Goal: Task Accomplishment & Management: Use online tool/utility

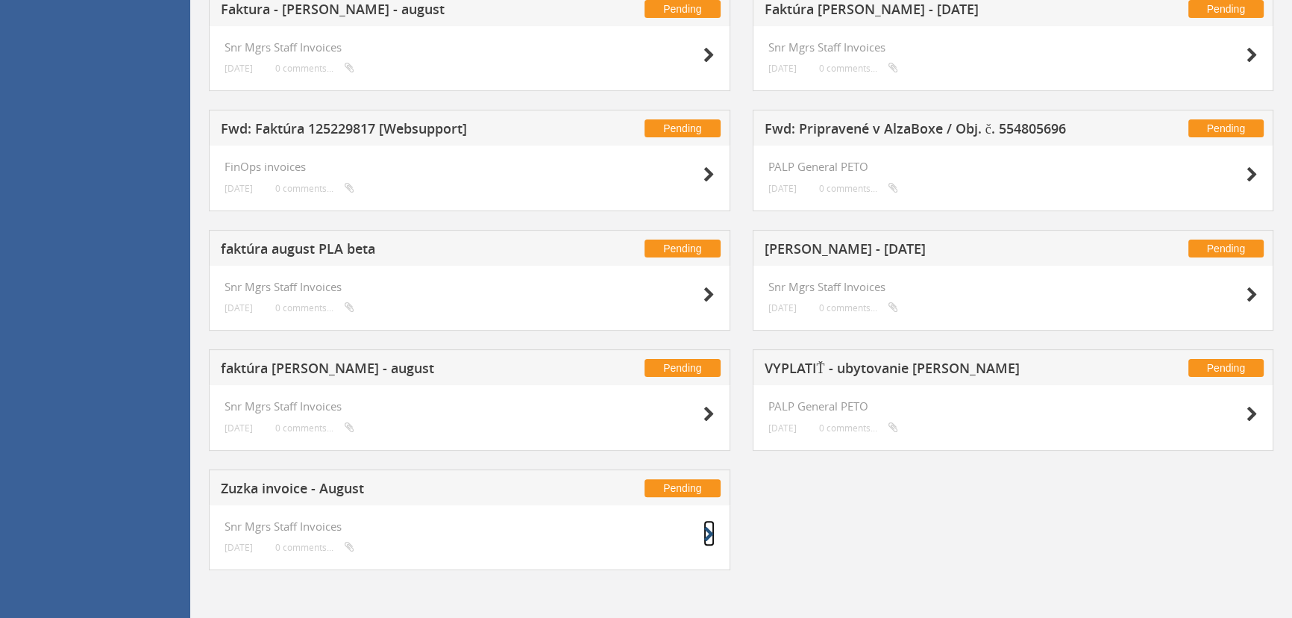
click at [707, 539] on icon at bounding box center [708, 535] width 11 height 16
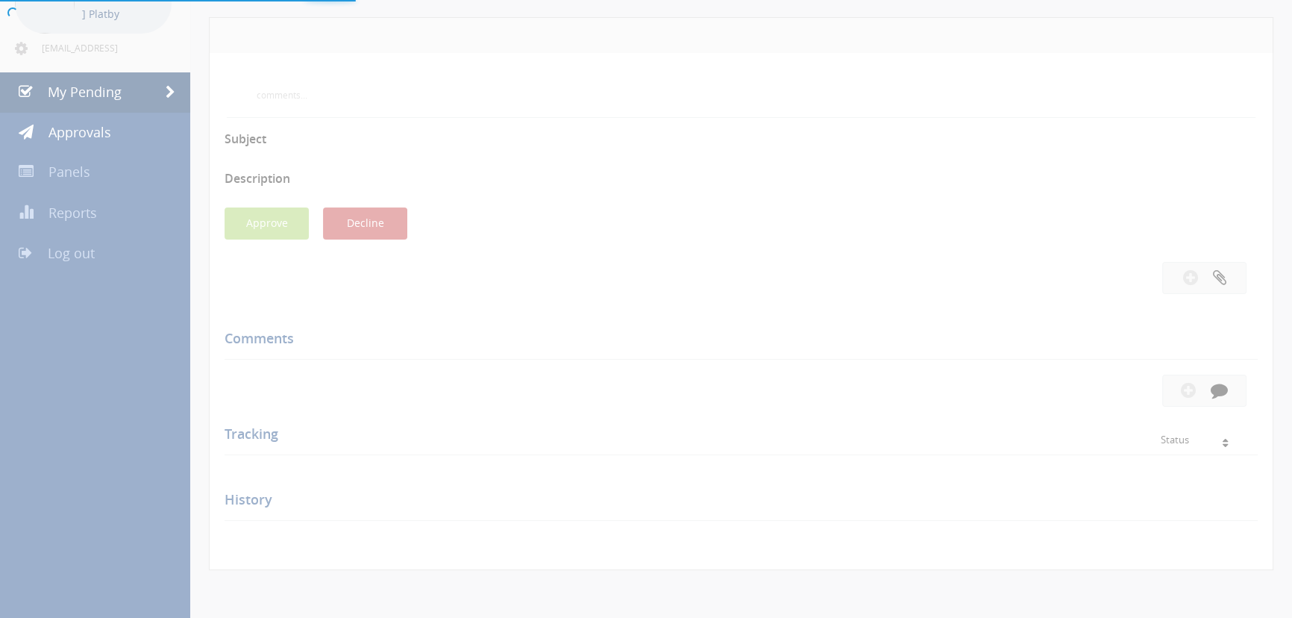
scroll to position [485, 0]
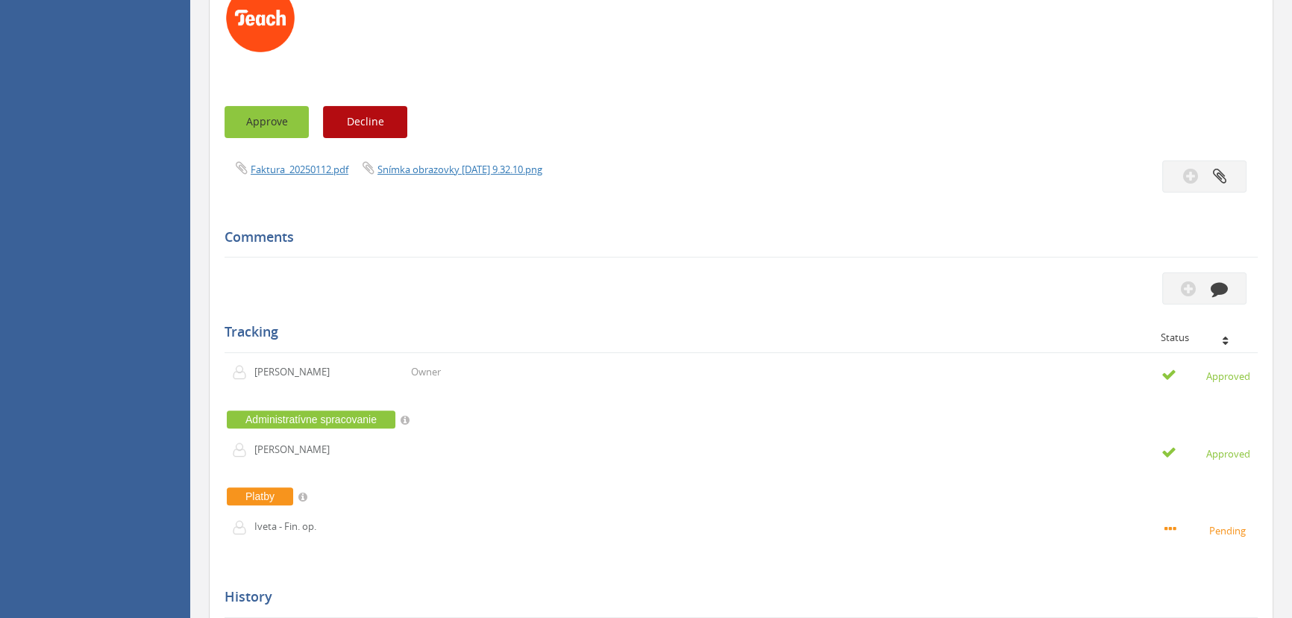
click at [285, 128] on button "Approve" at bounding box center [267, 122] width 84 height 32
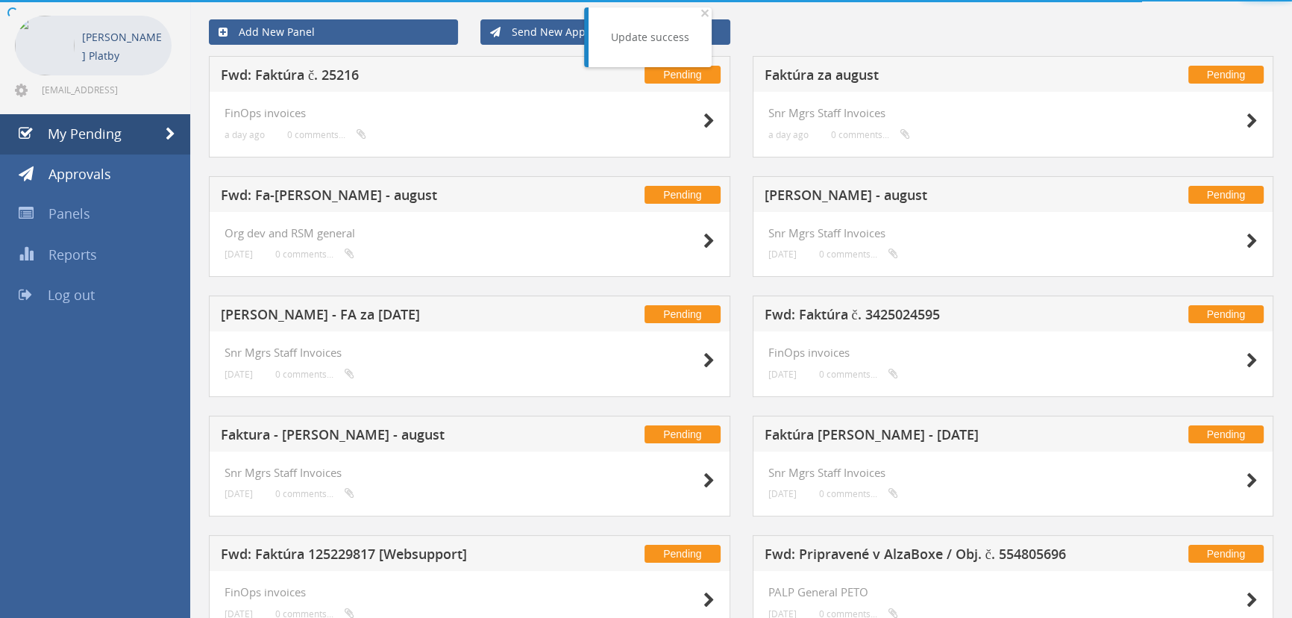
scroll to position [365, 0]
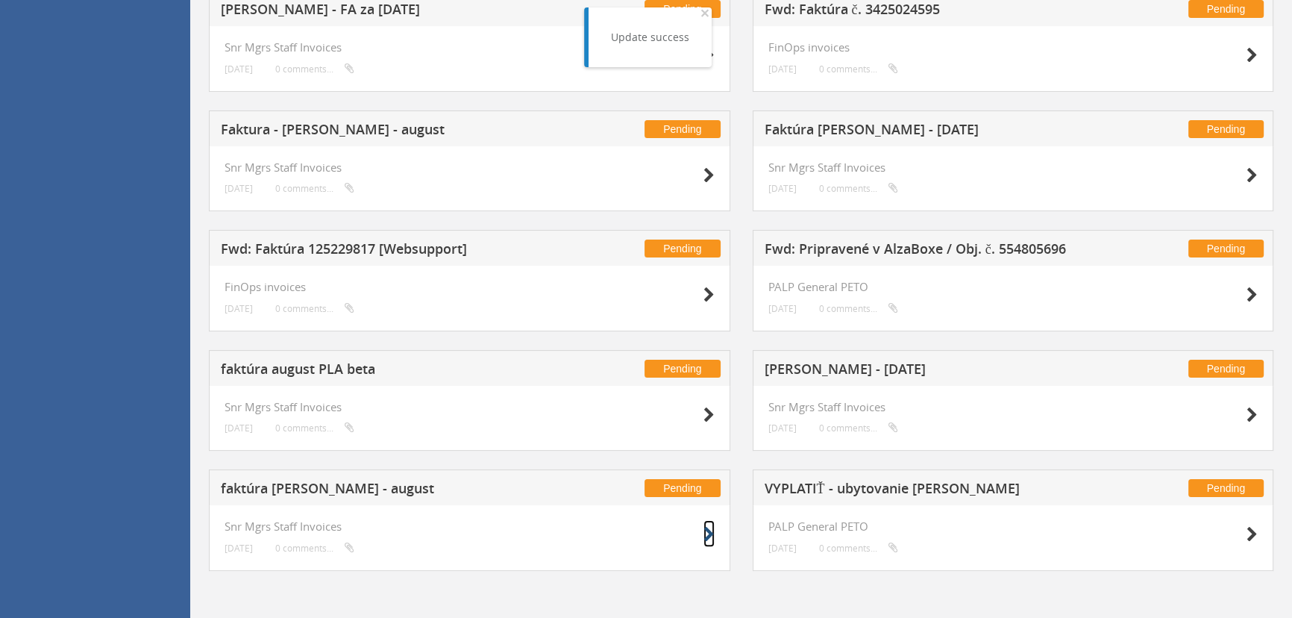
click at [706, 531] on icon at bounding box center [708, 535] width 11 height 16
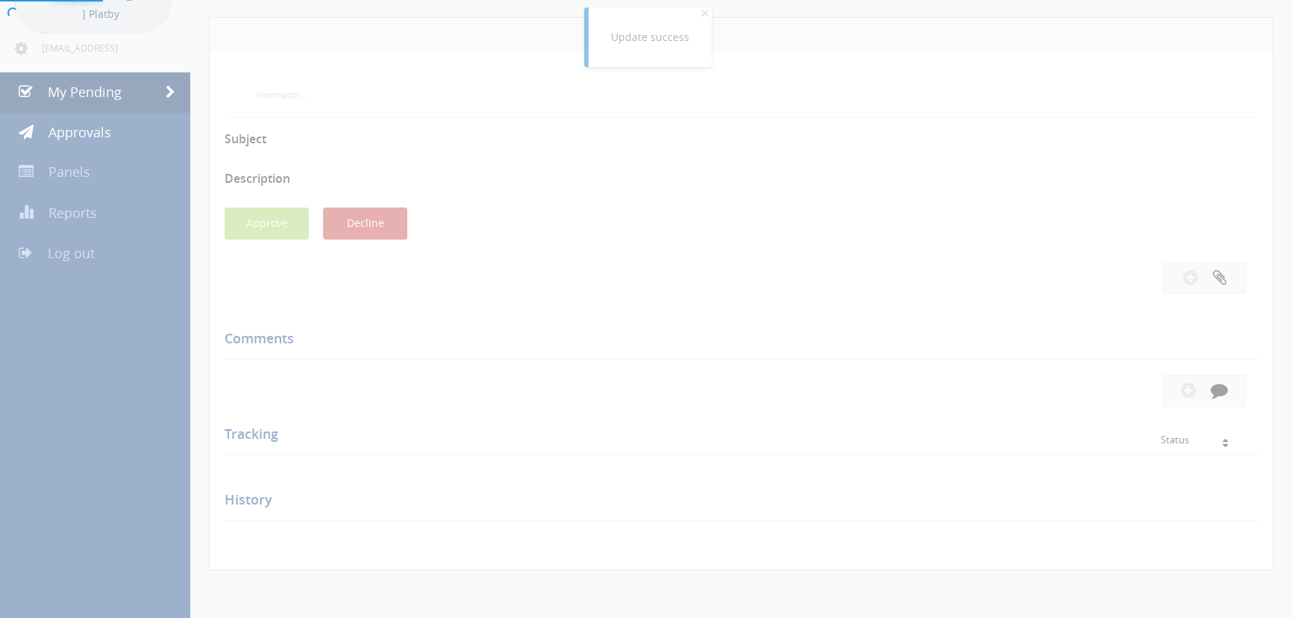
scroll to position [365, 0]
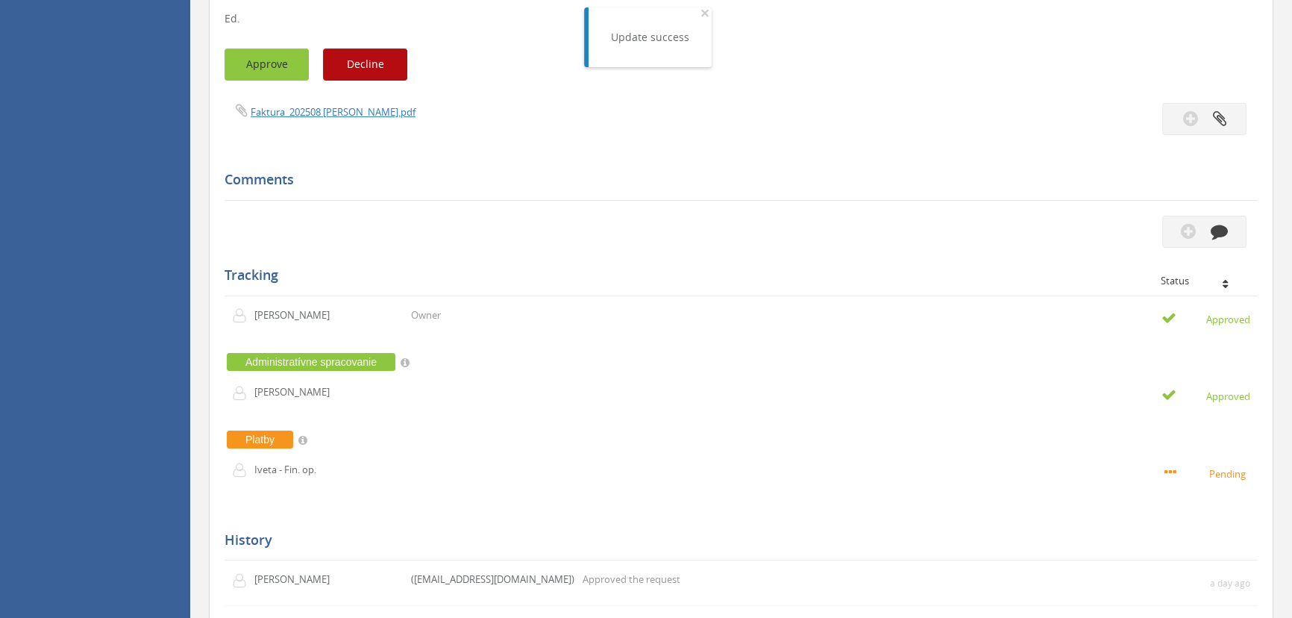
click at [286, 69] on button "Approve" at bounding box center [267, 64] width 84 height 32
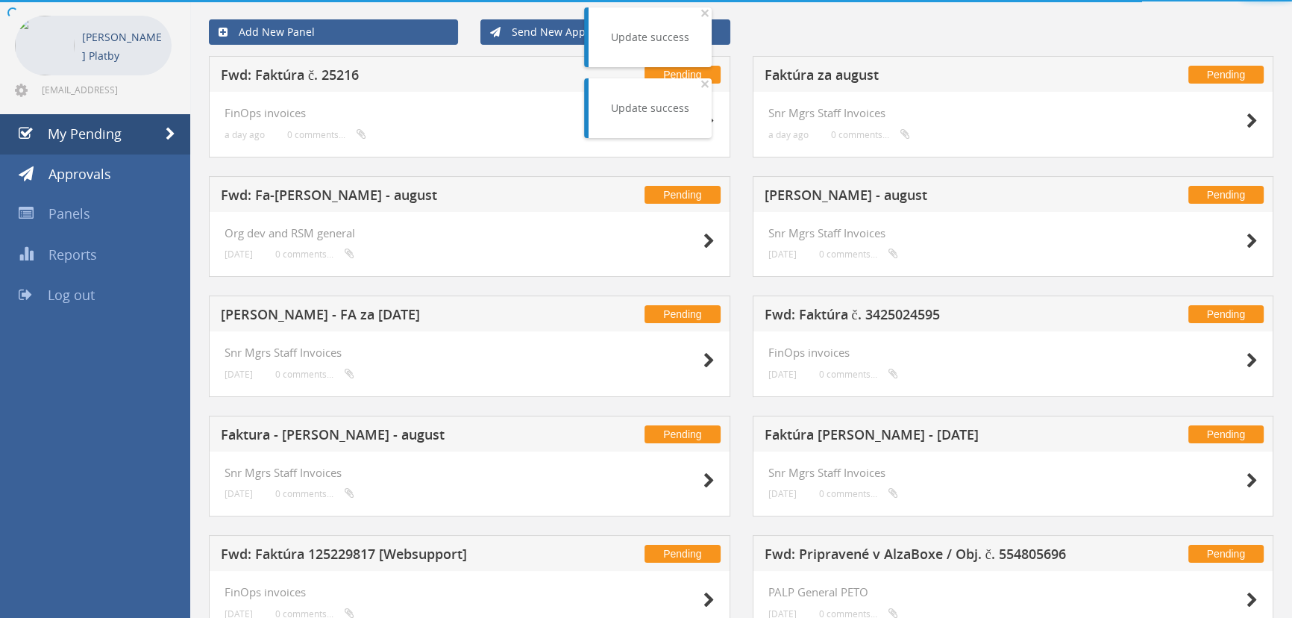
scroll to position [365, 0]
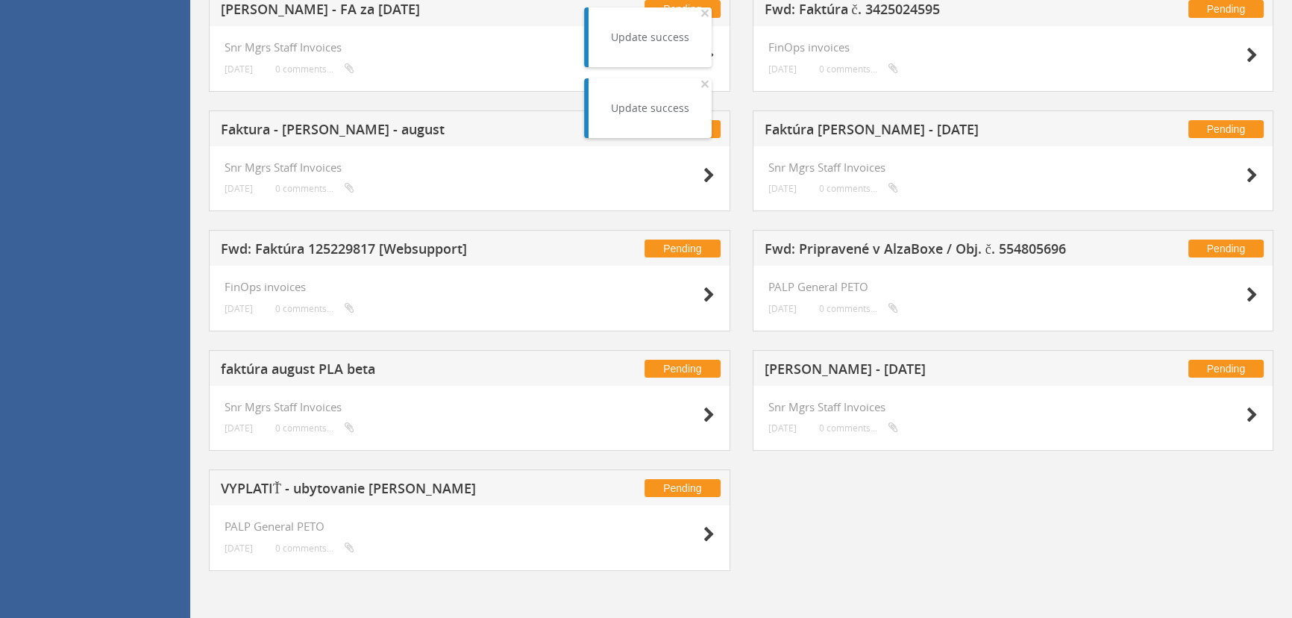
click at [702, 515] on div "PALP General PETO [DATE] 0 comments..." at bounding box center [469, 538] width 521 height 66
click at [708, 539] on icon at bounding box center [708, 535] width 11 height 16
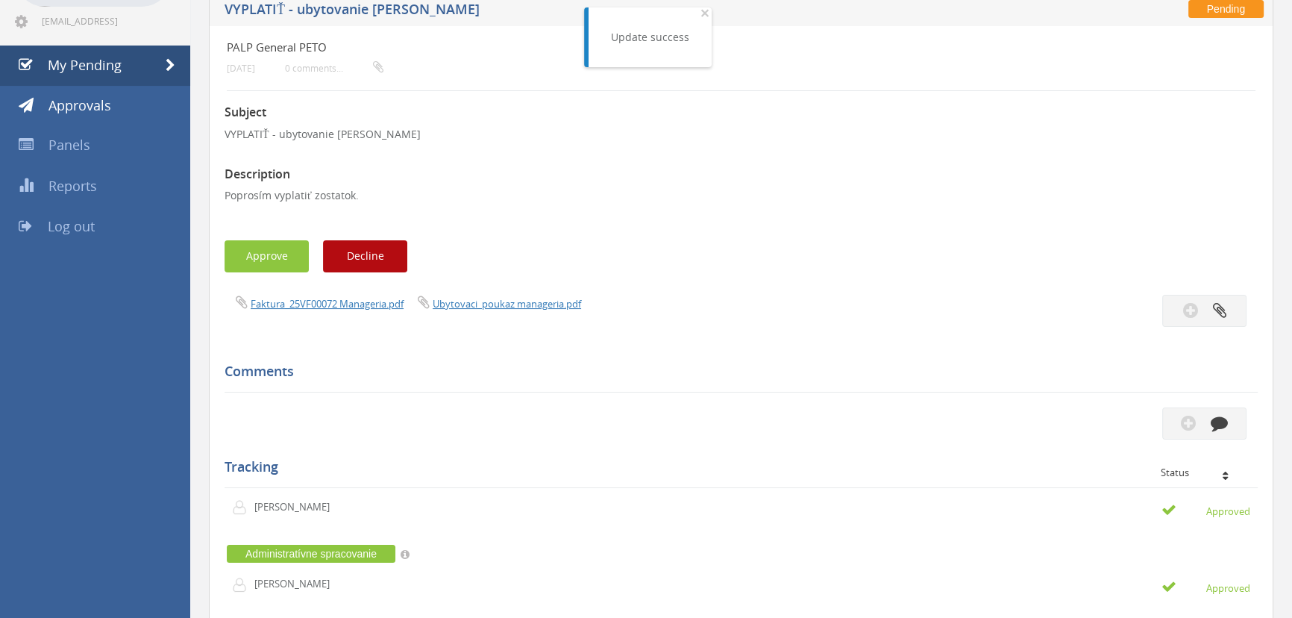
scroll to position [125, 0]
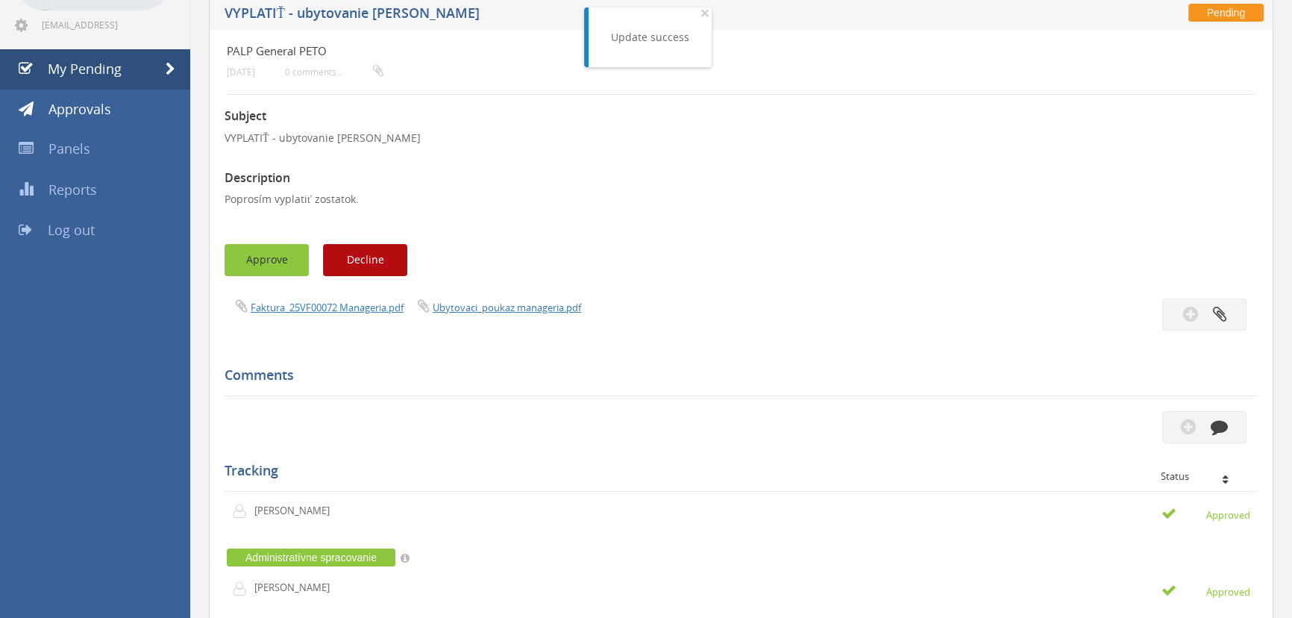
click at [278, 248] on button "Approve" at bounding box center [267, 260] width 84 height 32
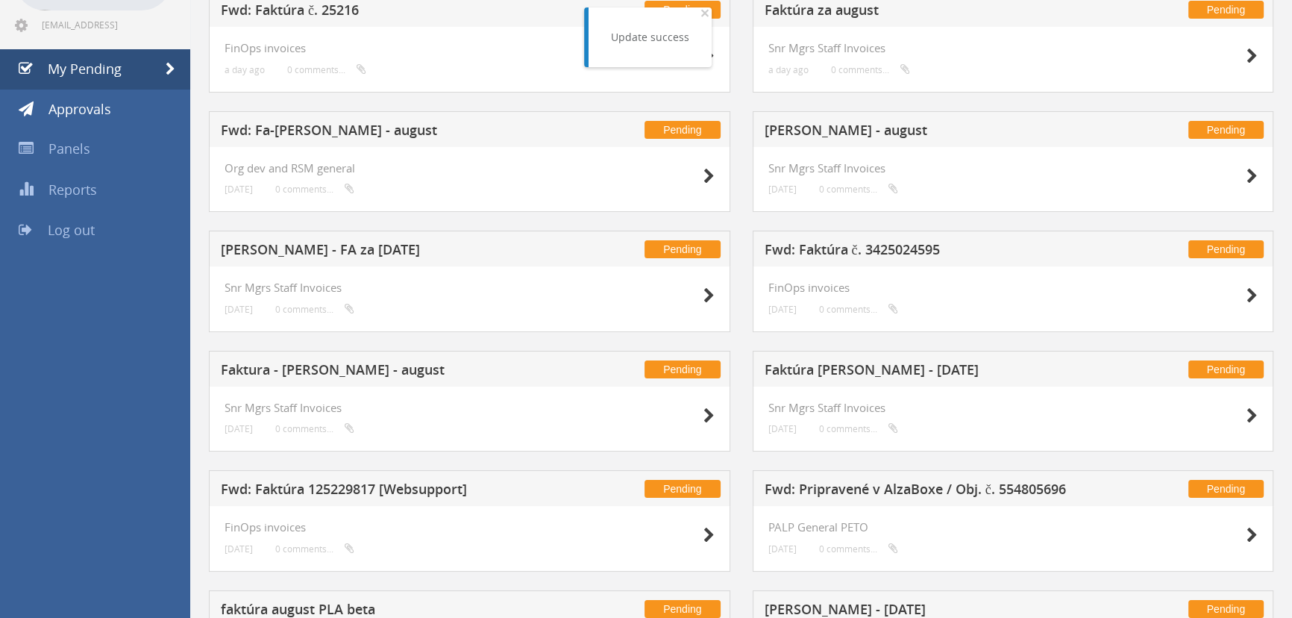
scroll to position [245, 0]
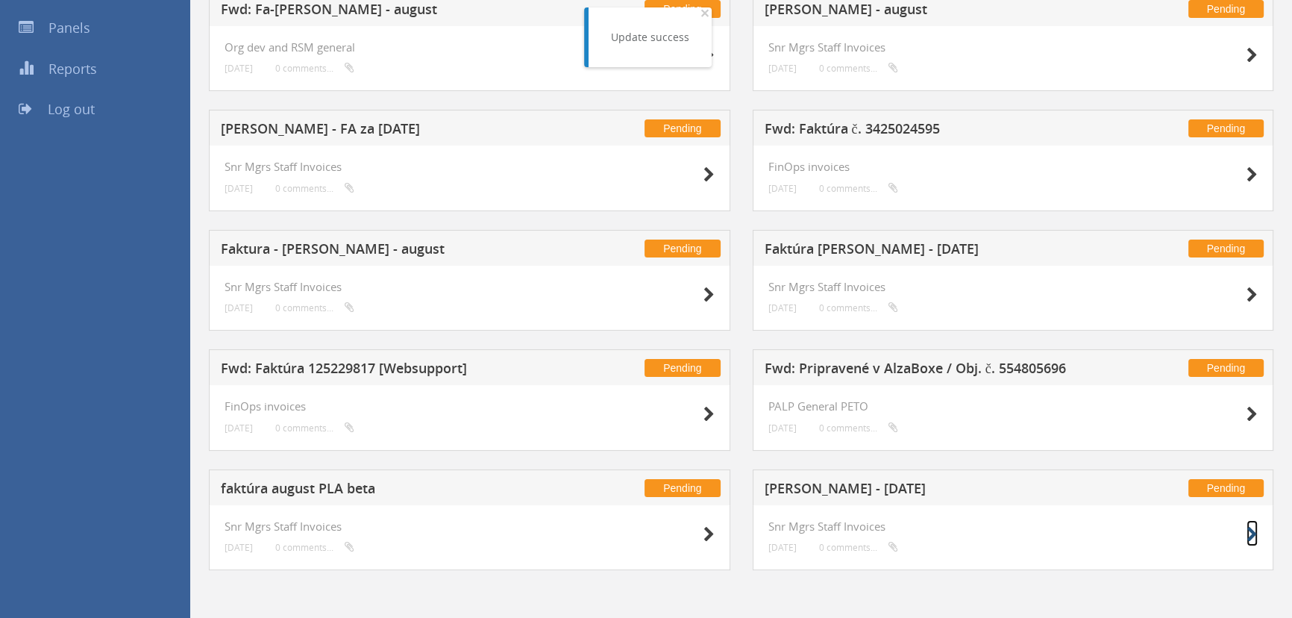
click at [1247, 534] on icon at bounding box center [1251, 535] width 11 height 16
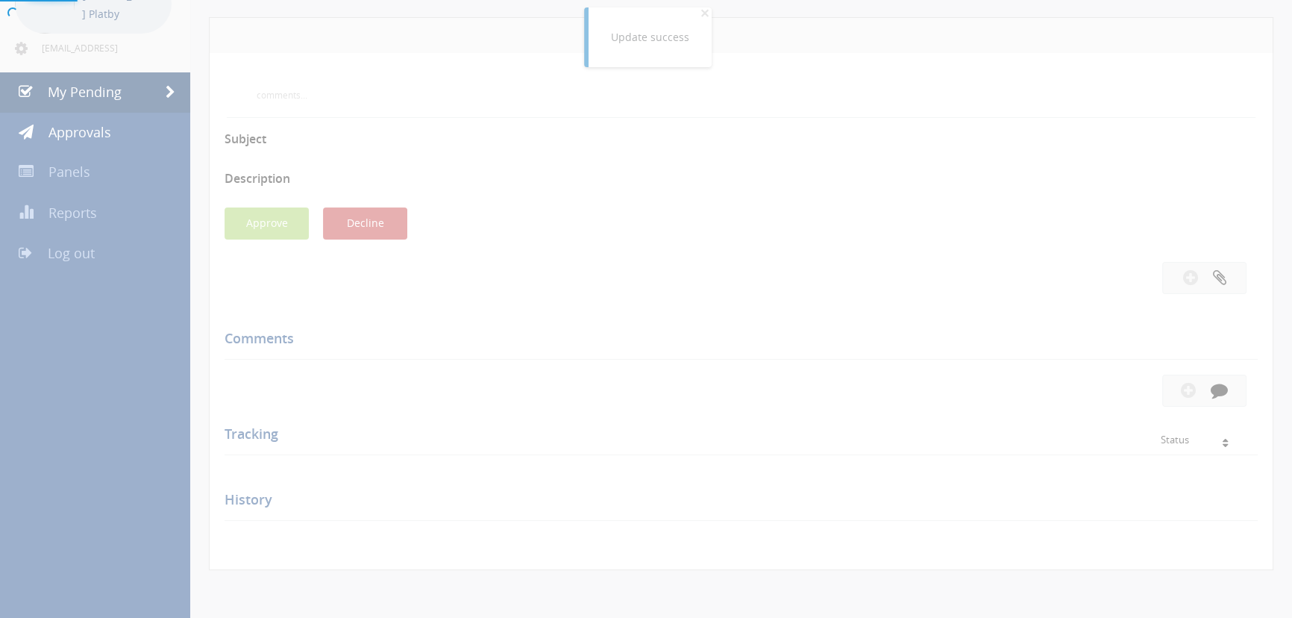
scroll to position [245, 0]
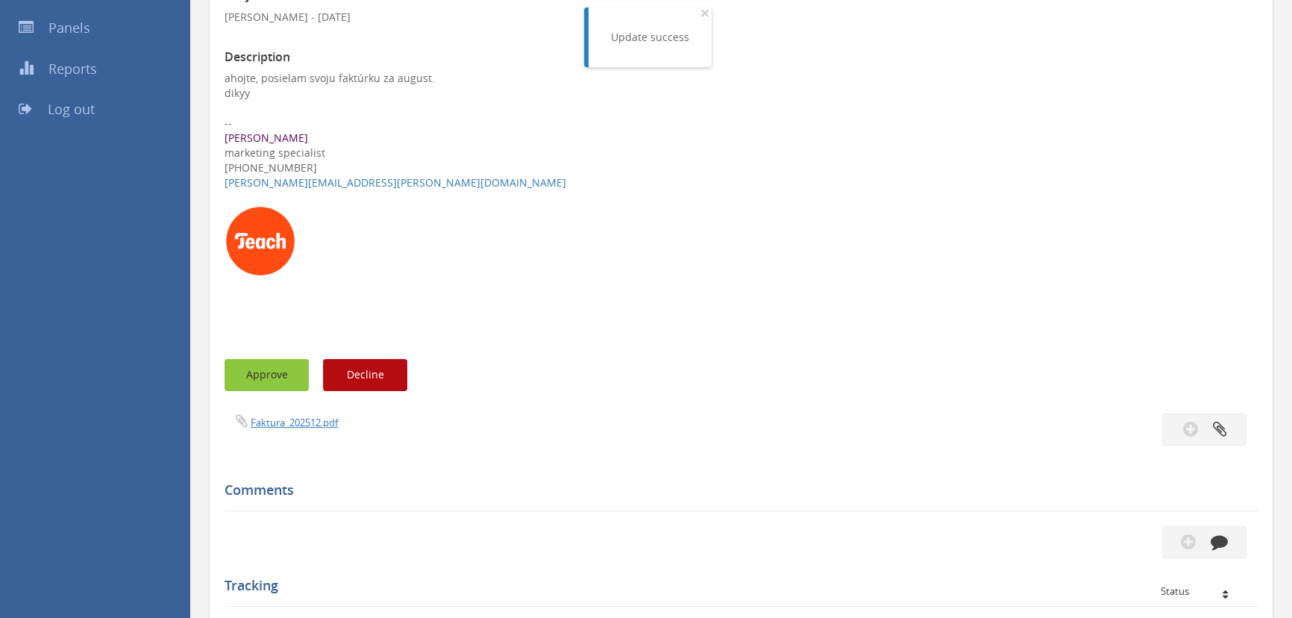
click at [276, 365] on button "Approve" at bounding box center [267, 375] width 84 height 32
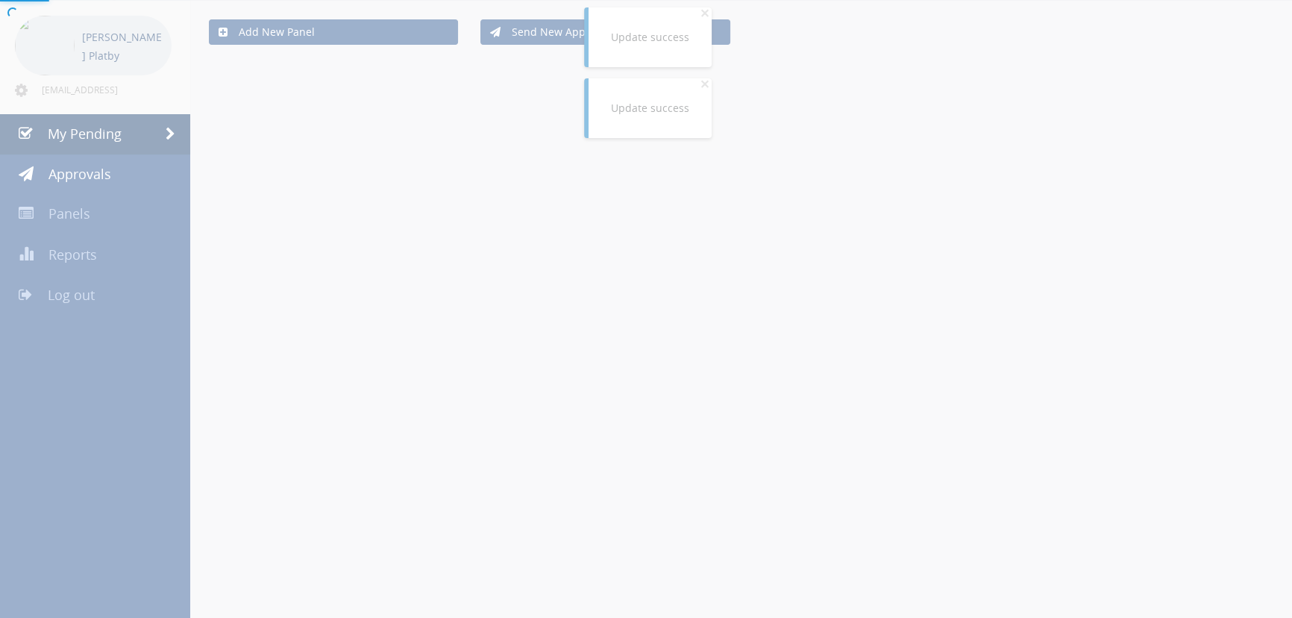
scroll to position [245, 0]
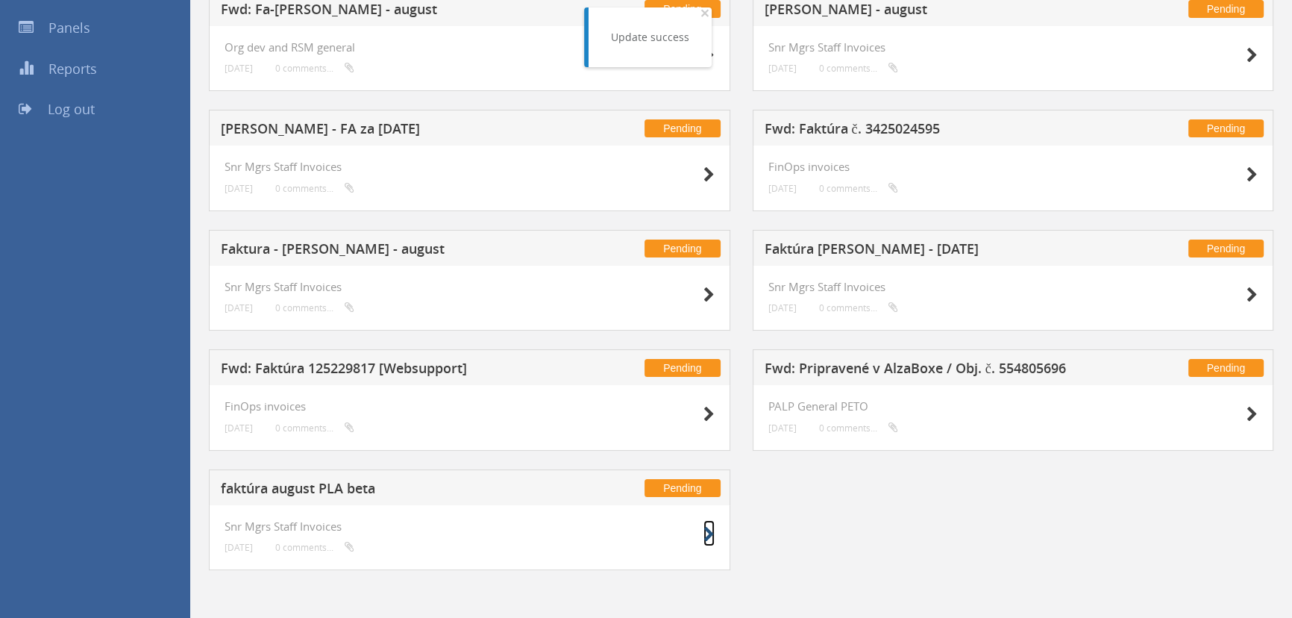
click at [705, 539] on icon at bounding box center [708, 535] width 11 height 16
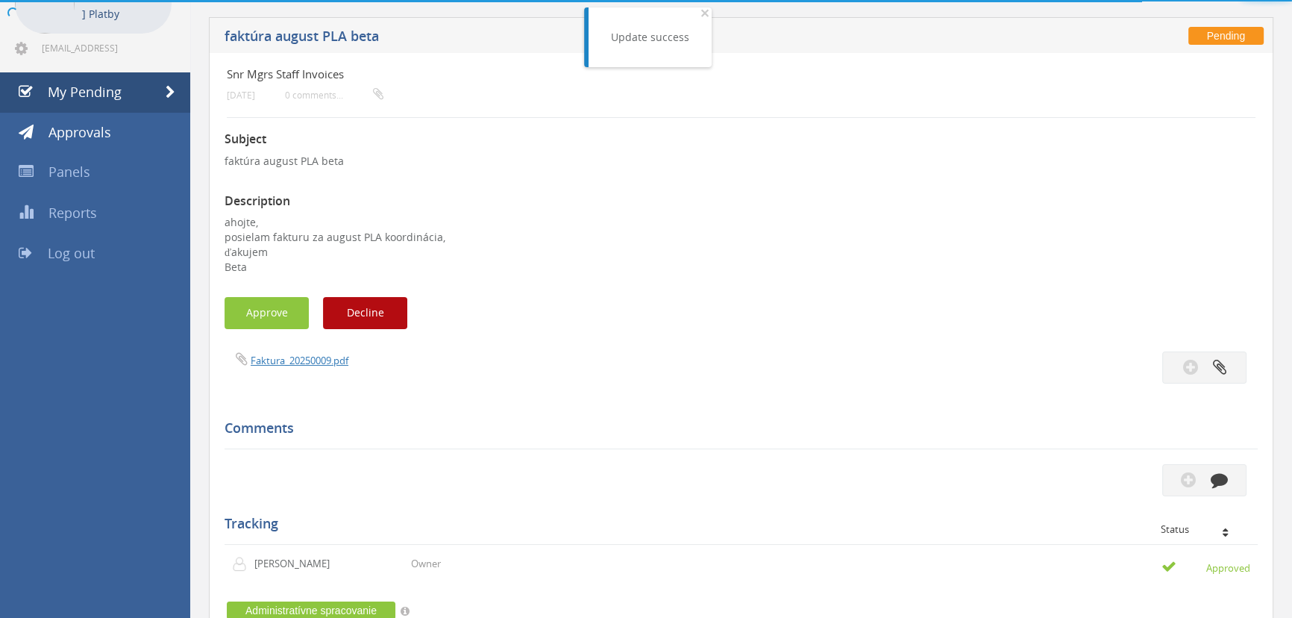
scroll to position [245, 0]
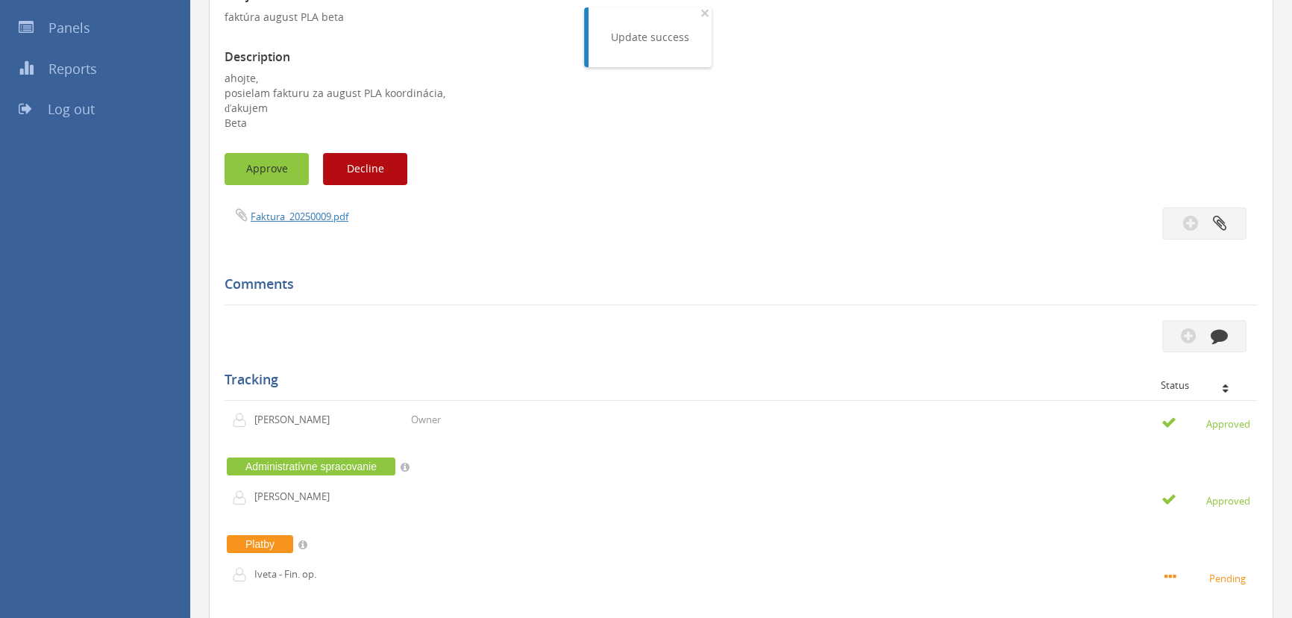
click at [287, 169] on button "Approve" at bounding box center [267, 169] width 84 height 32
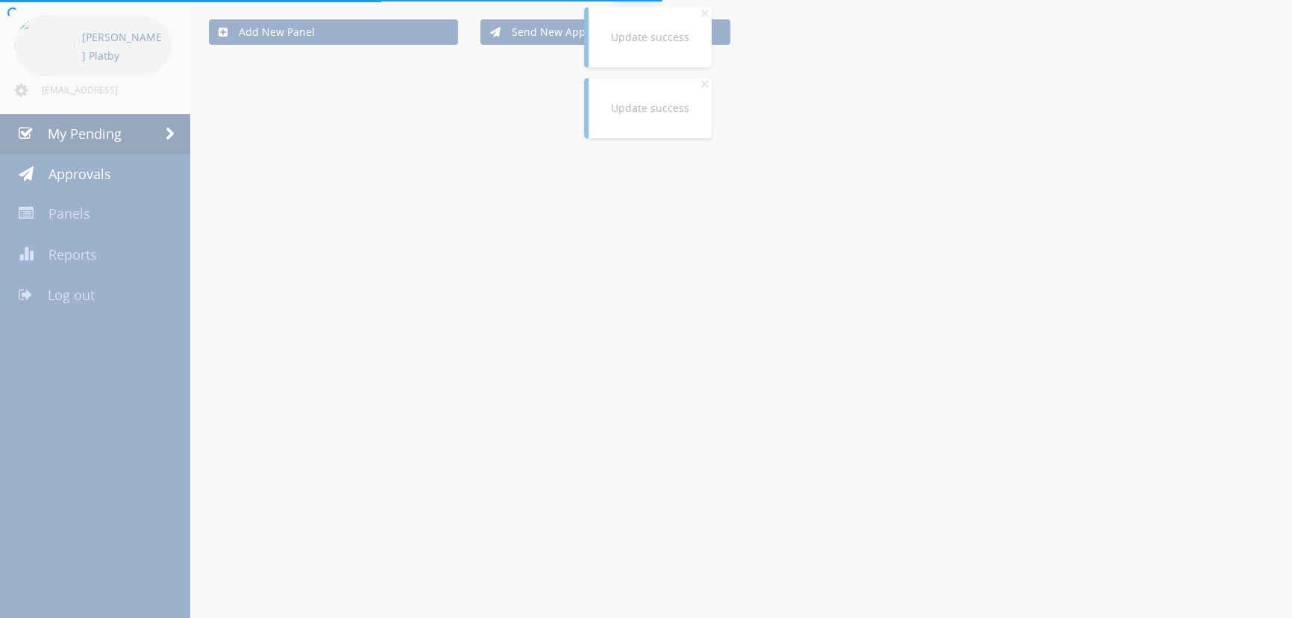
scroll to position [125, 0]
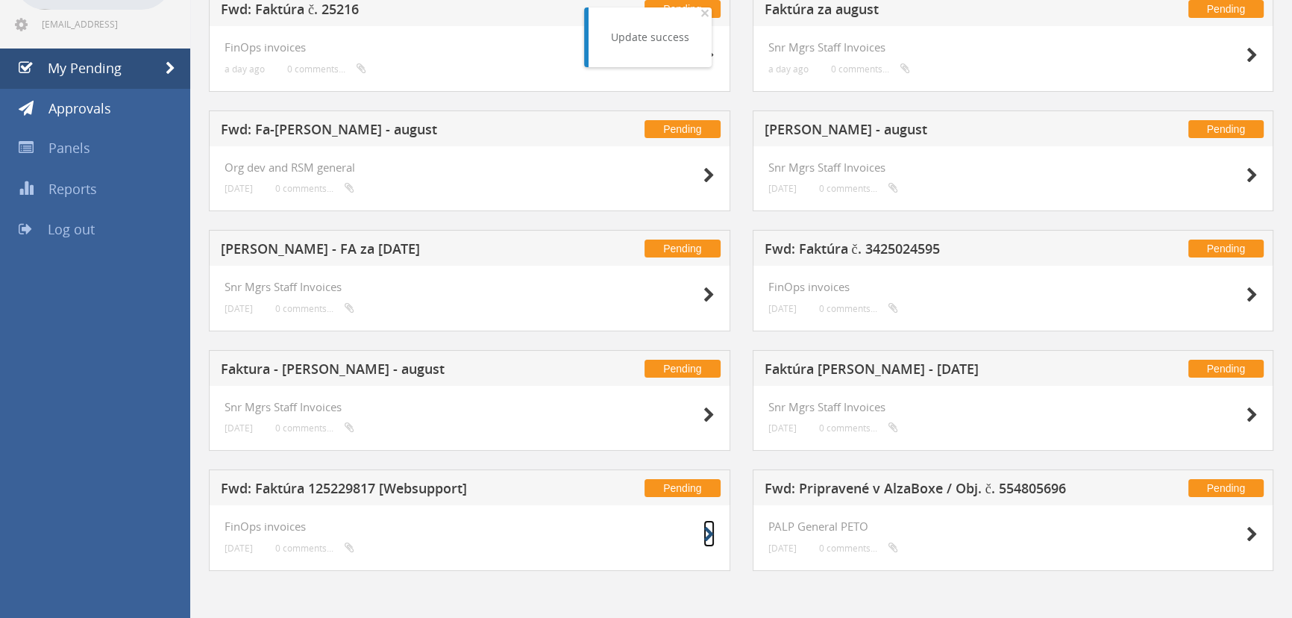
click at [710, 536] on icon at bounding box center [708, 535] width 11 height 16
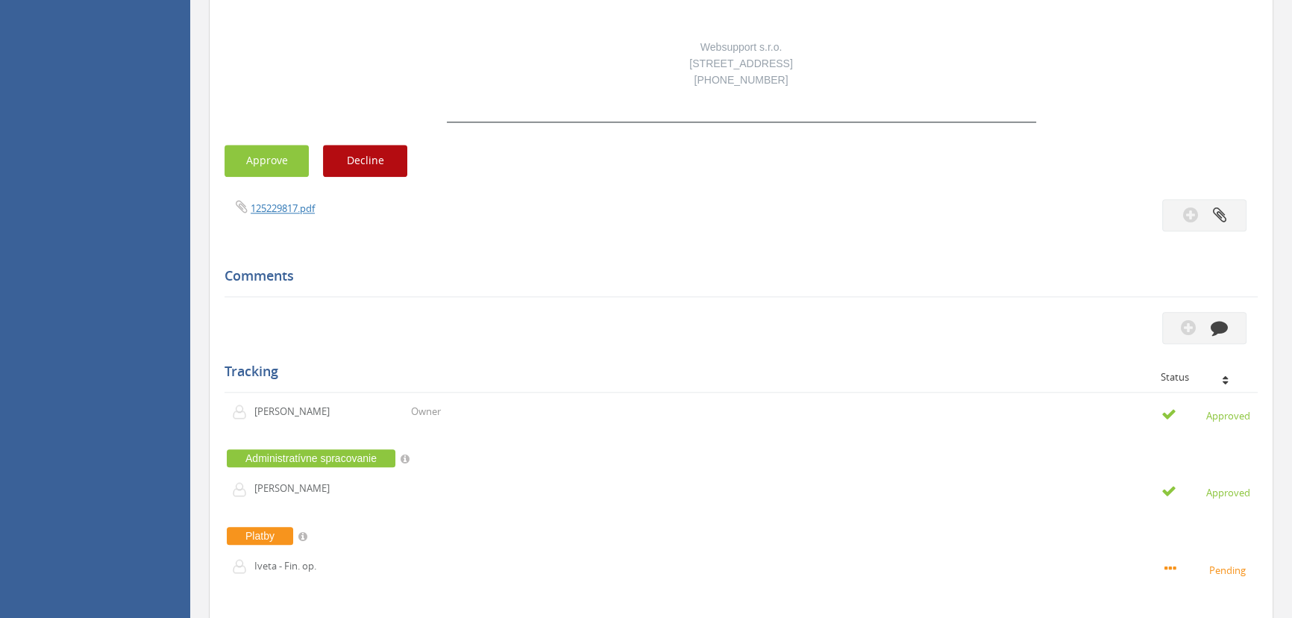
scroll to position [1990, 0]
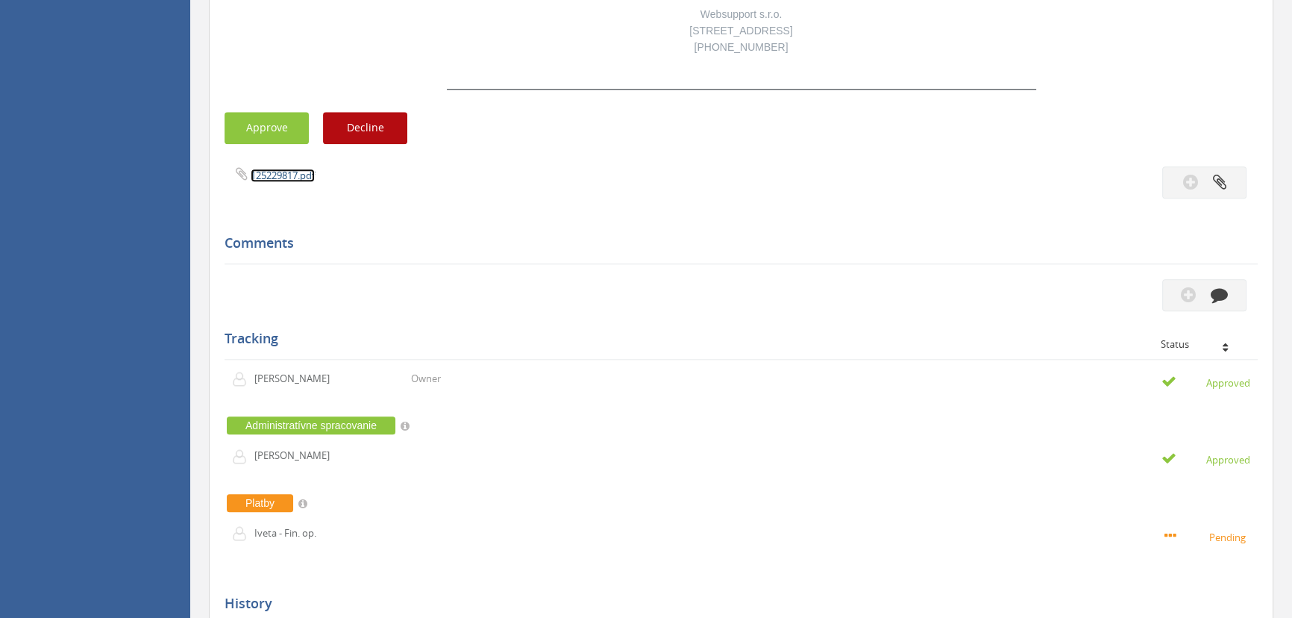
click at [303, 169] on link "125229817.pdf" at bounding box center [283, 175] width 64 height 13
click at [272, 113] on button "Approve" at bounding box center [267, 128] width 84 height 32
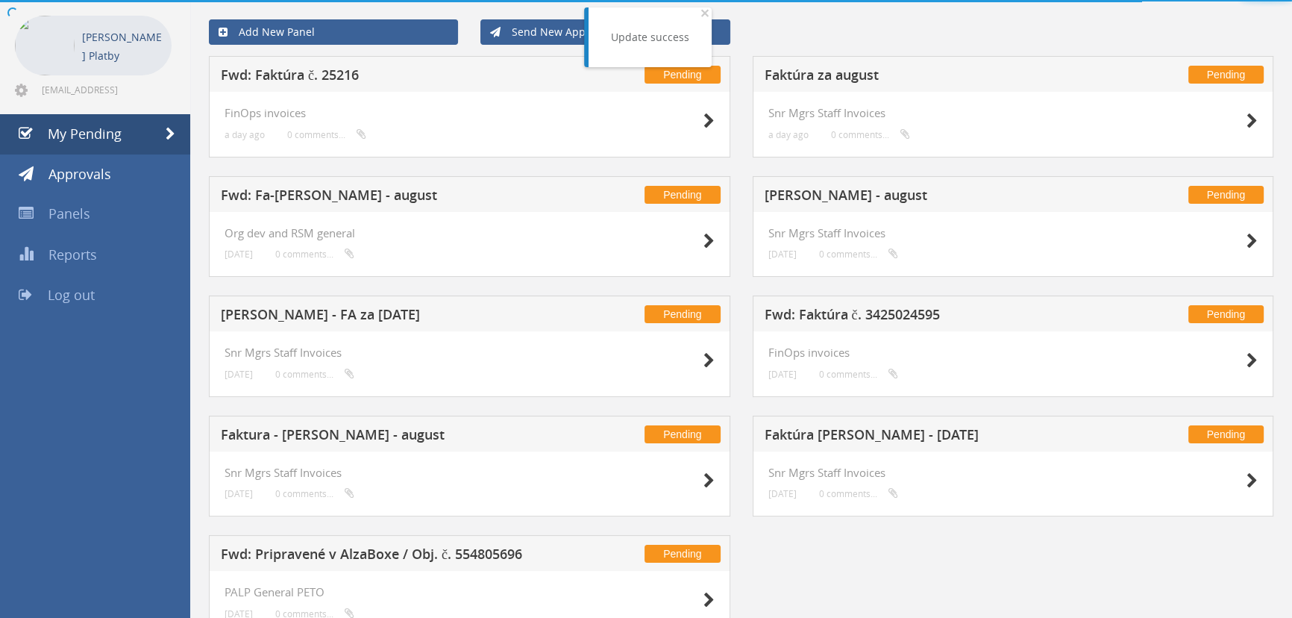
scroll to position [125, 0]
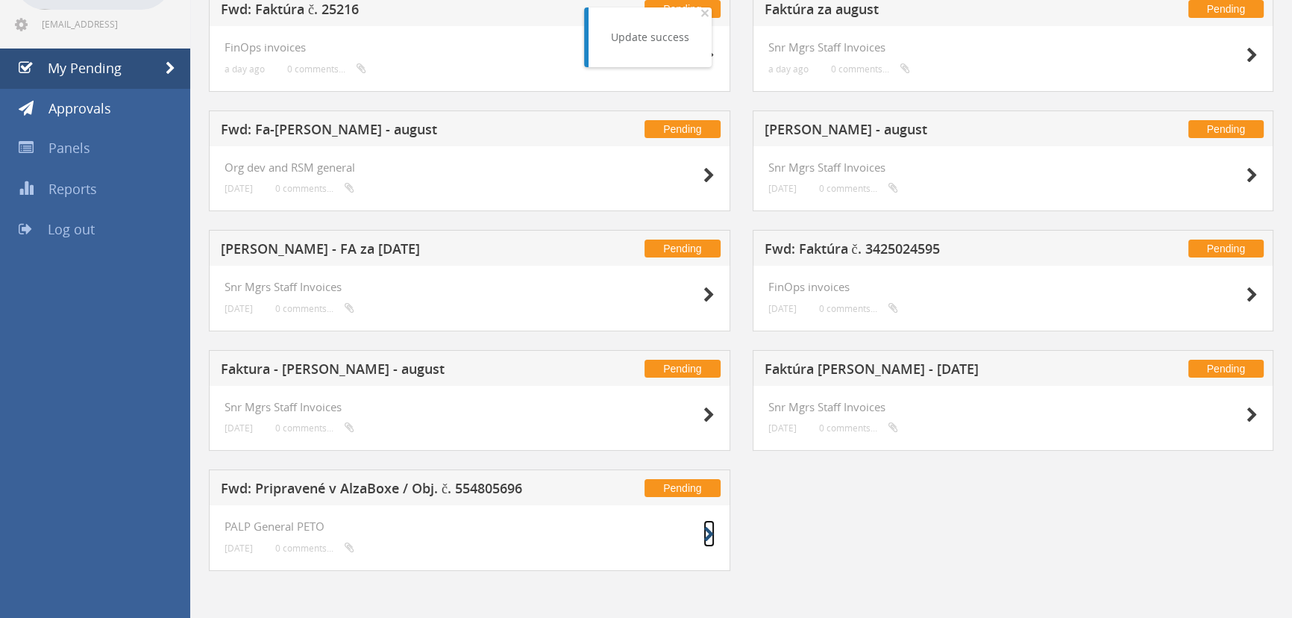
click at [707, 536] on icon at bounding box center [708, 535] width 11 height 16
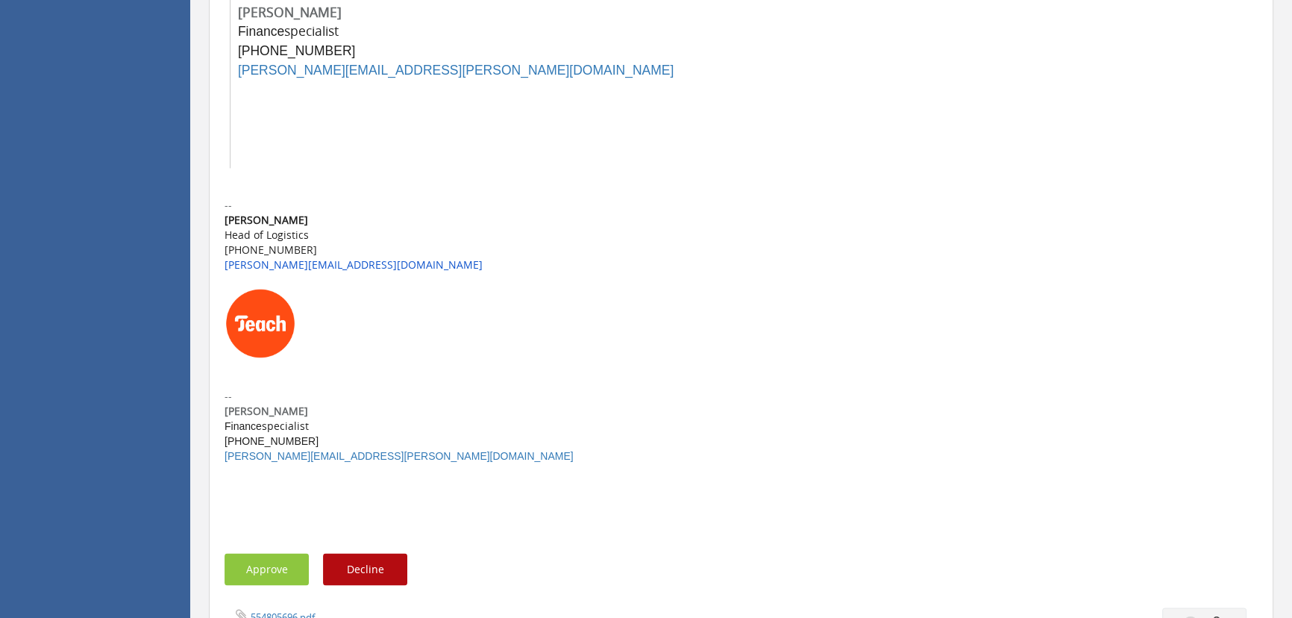
scroll to position [3086, 0]
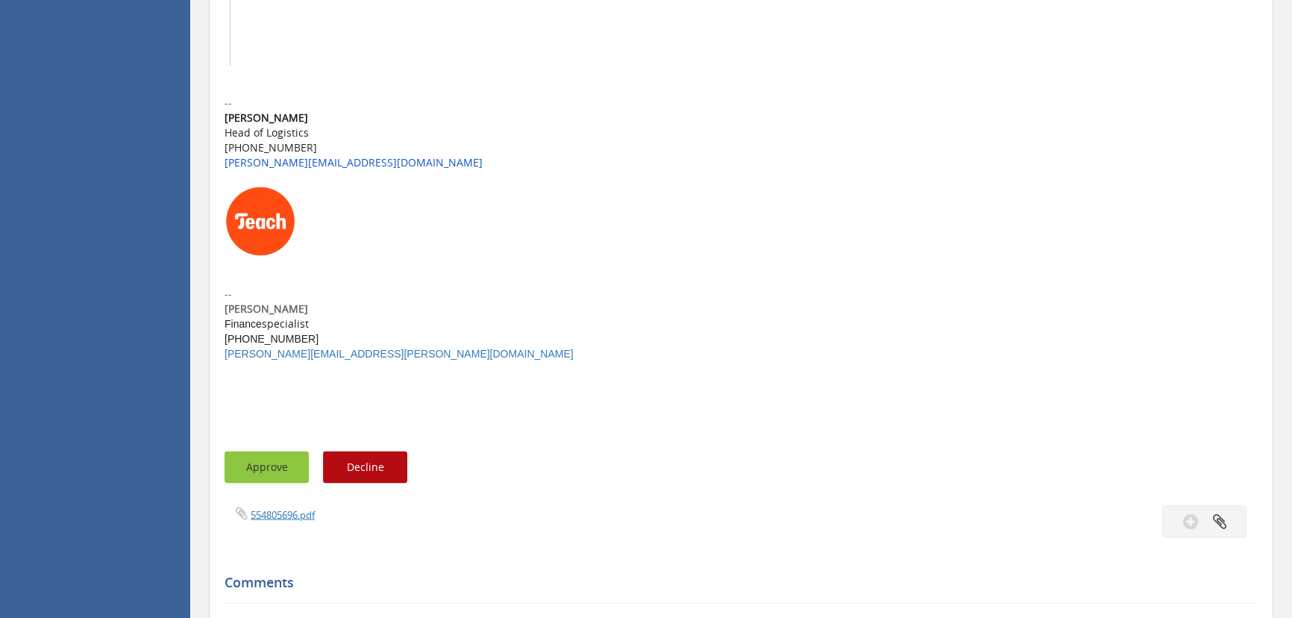
click at [280, 450] on button "Approve" at bounding box center [267, 466] width 84 height 32
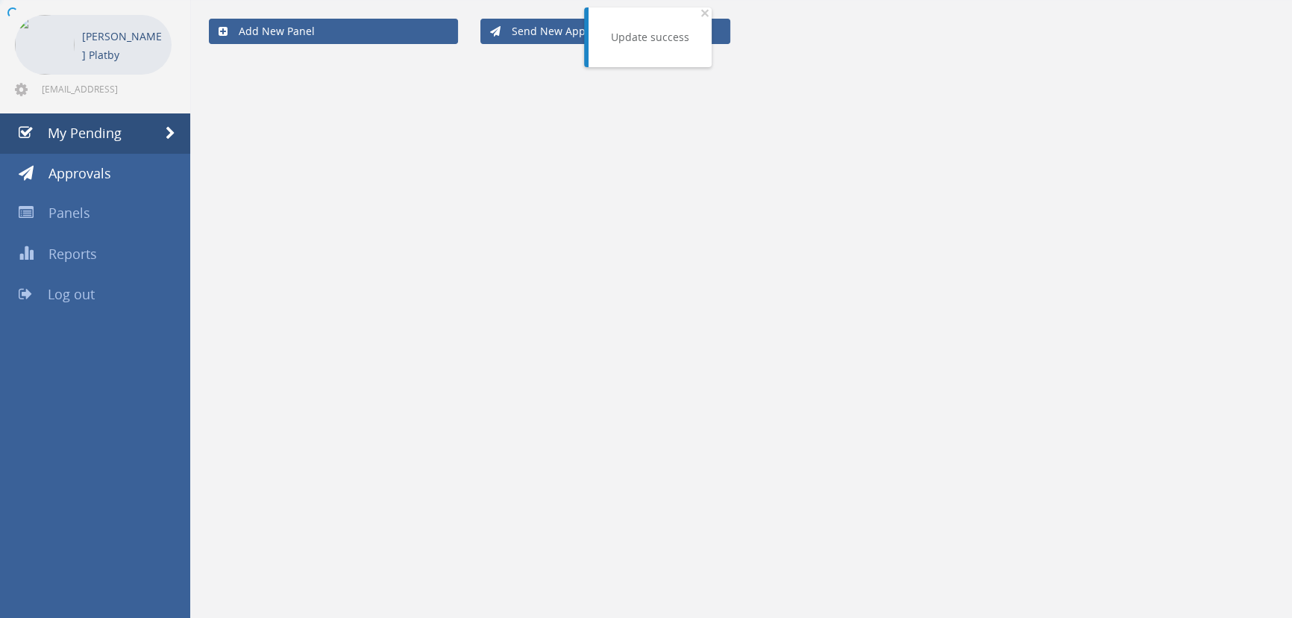
scroll to position [60, 0]
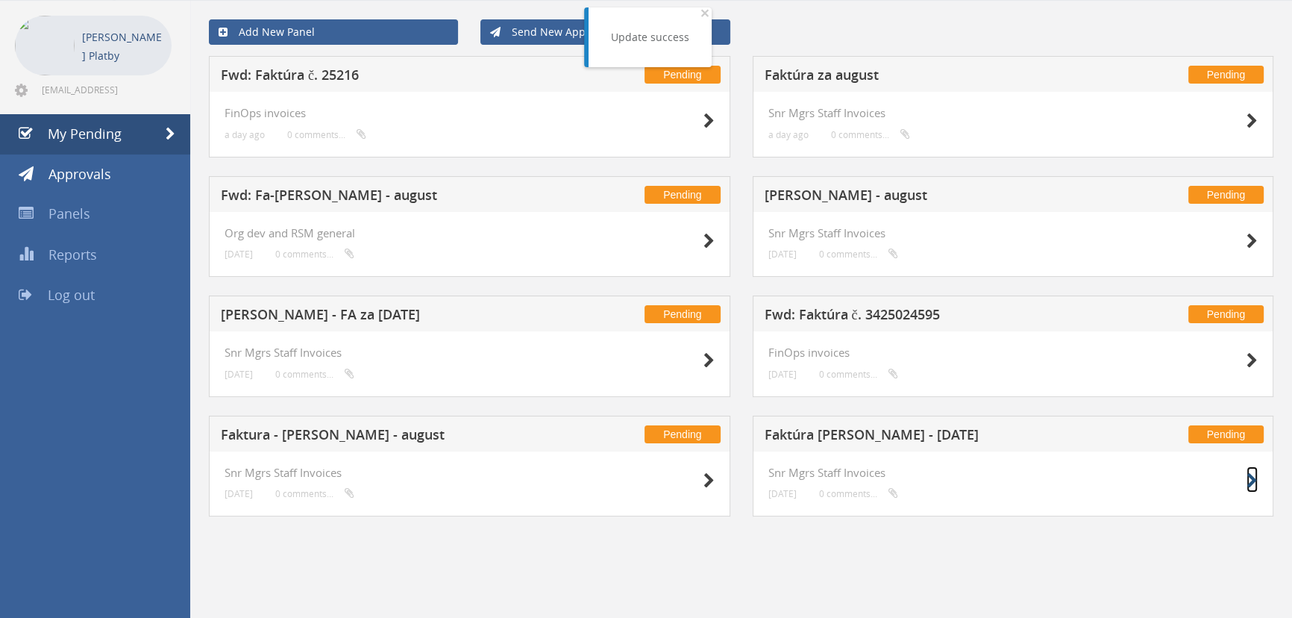
click at [1257, 477] on icon at bounding box center [1251, 481] width 11 height 16
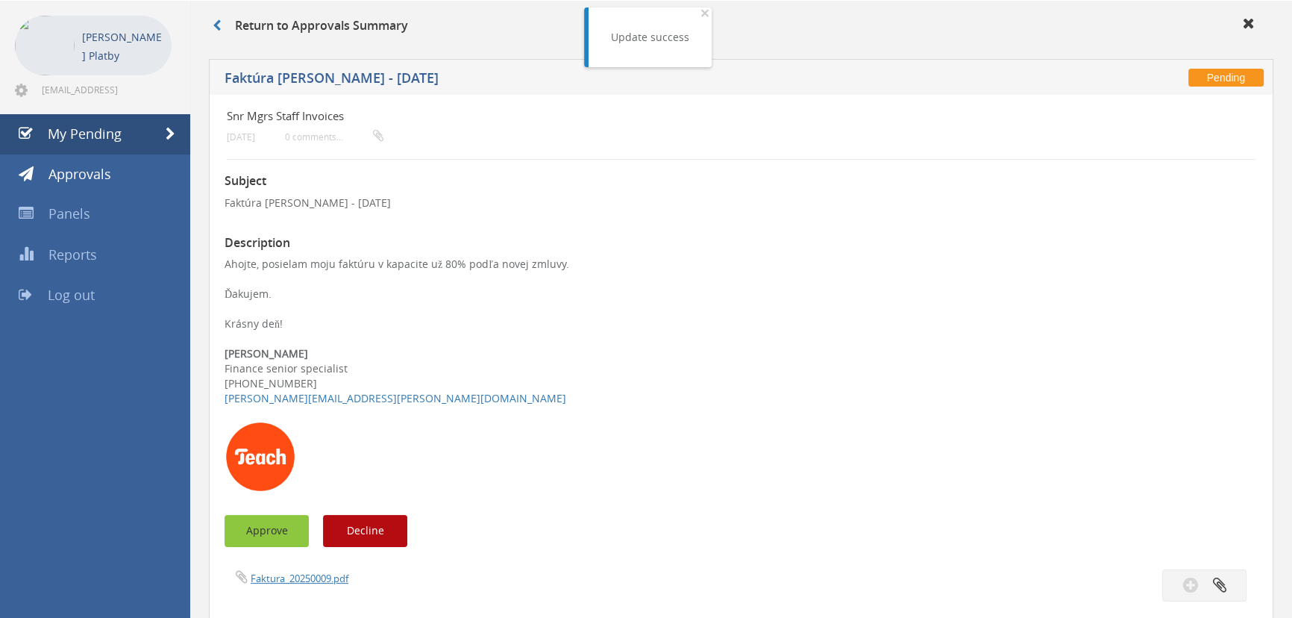
click at [283, 536] on button "Approve" at bounding box center [267, 531] width 84 height 32
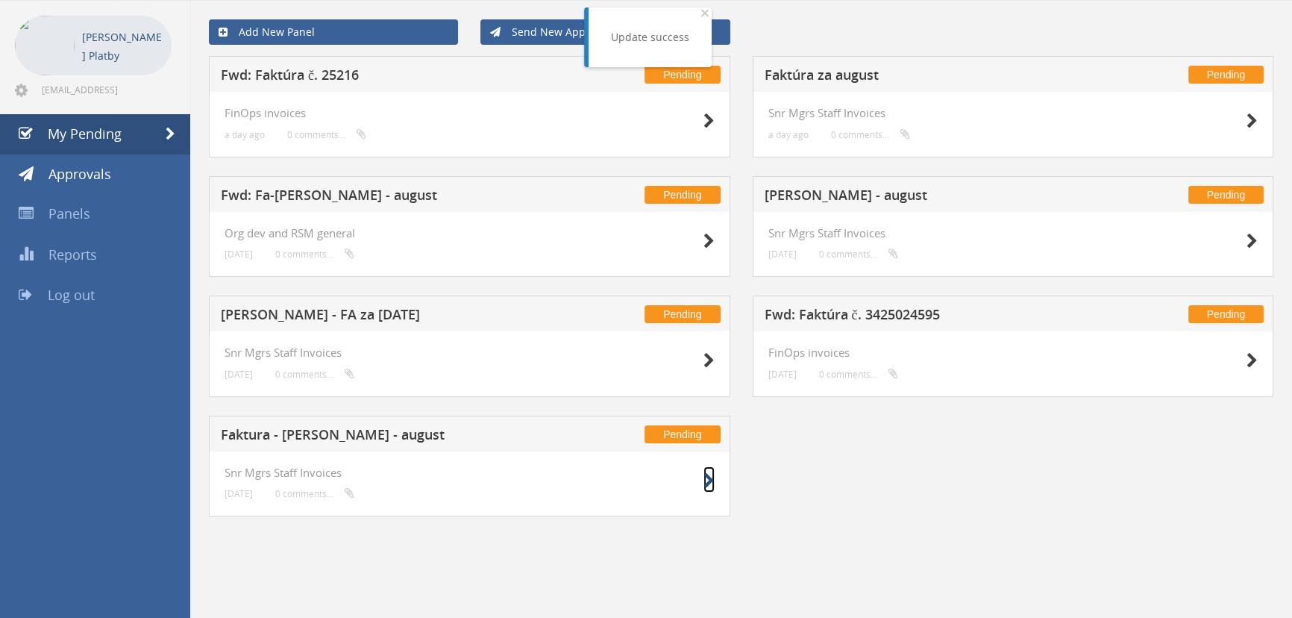
click at [712, 481] on icon at bounding box center [708, 481] width 11 height 16
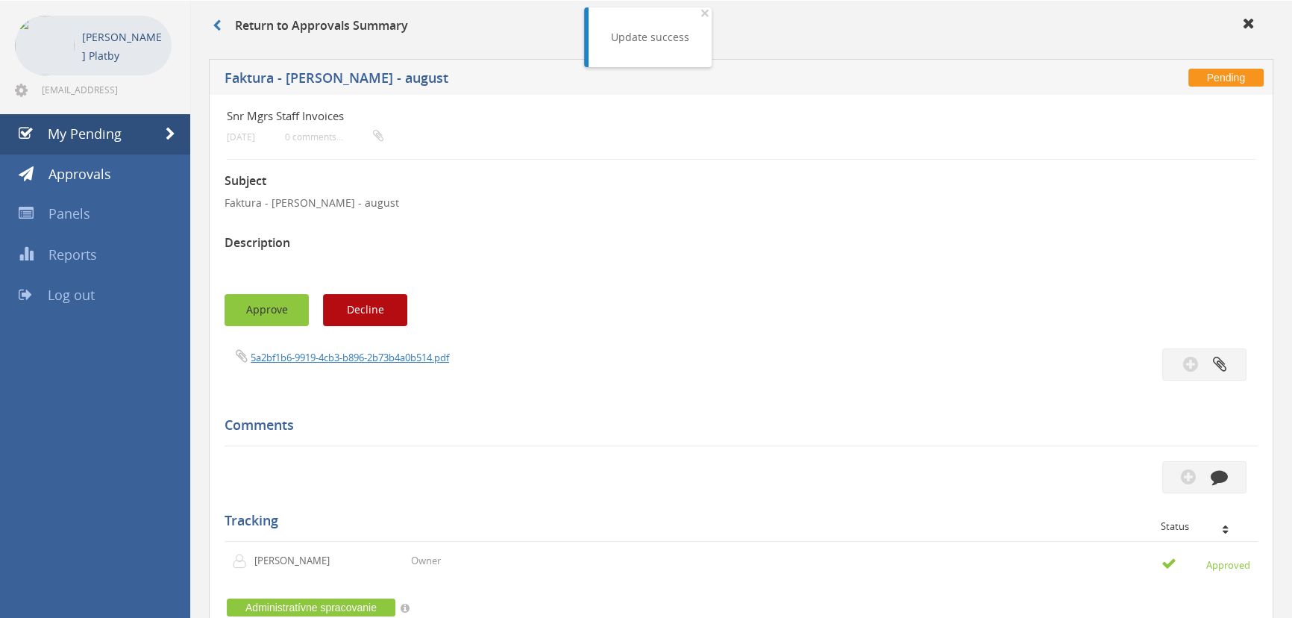
click at [283, 301] on button "Approve" at bounding box center [267, 310] width 84 height 32
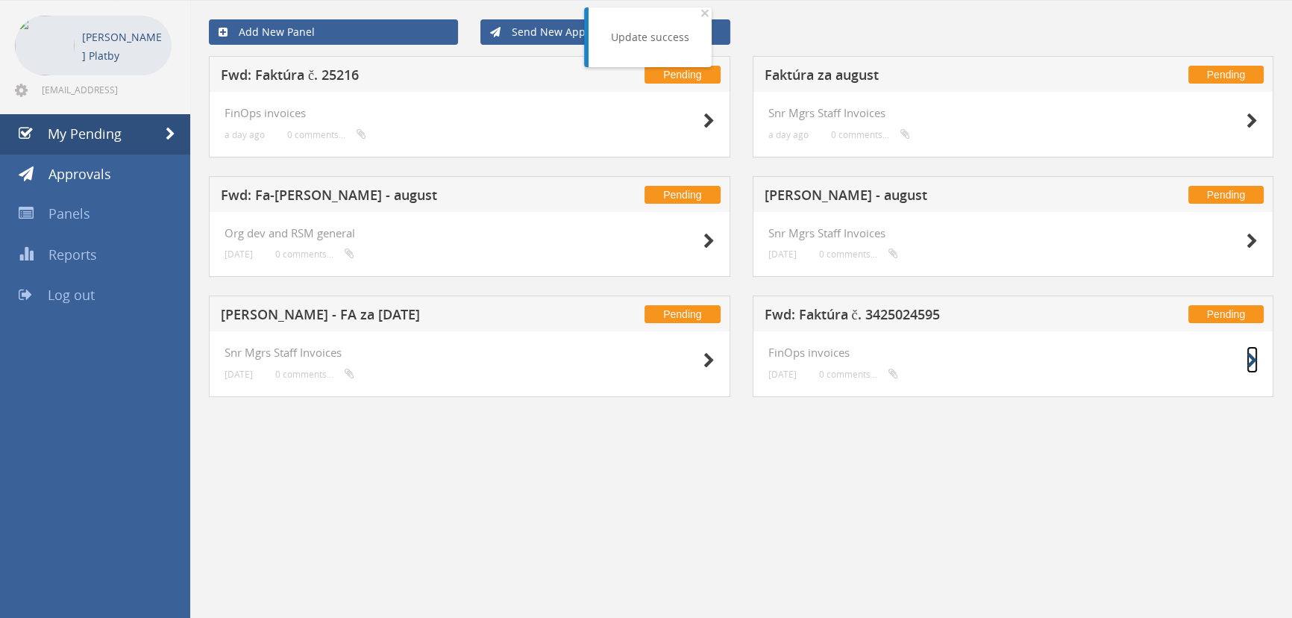
click at [1249, 360] on icon at bounding box center [1251, 361] width 11 height 16
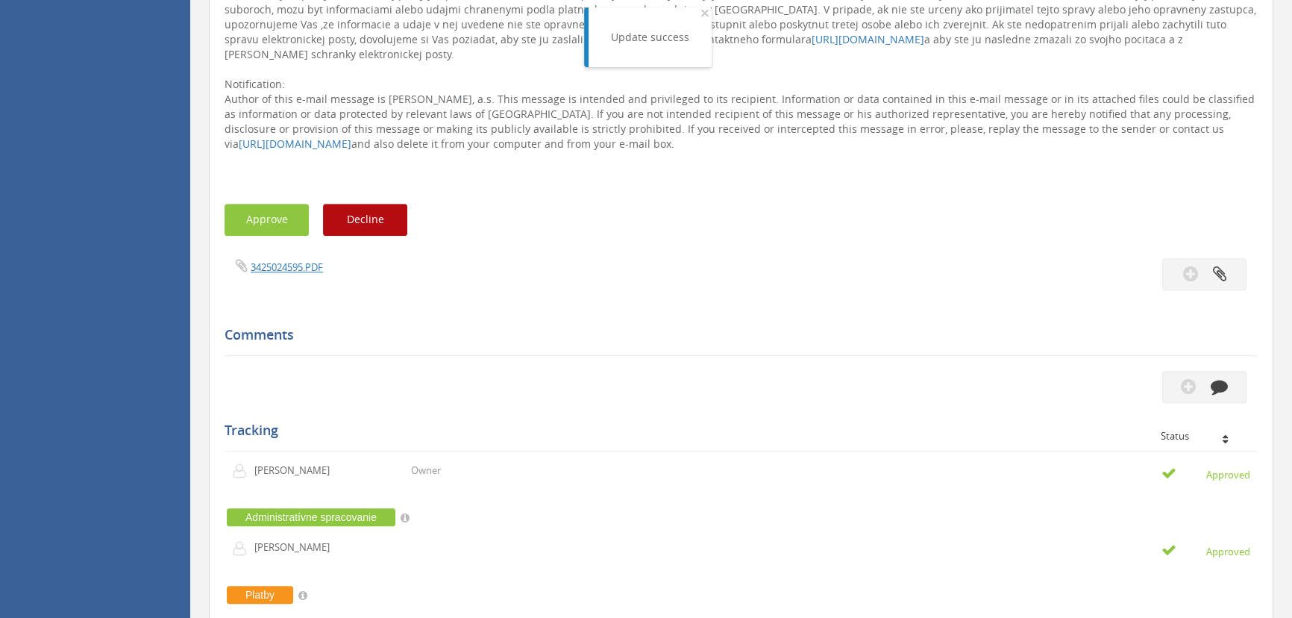
scroll to position [1172, 0]
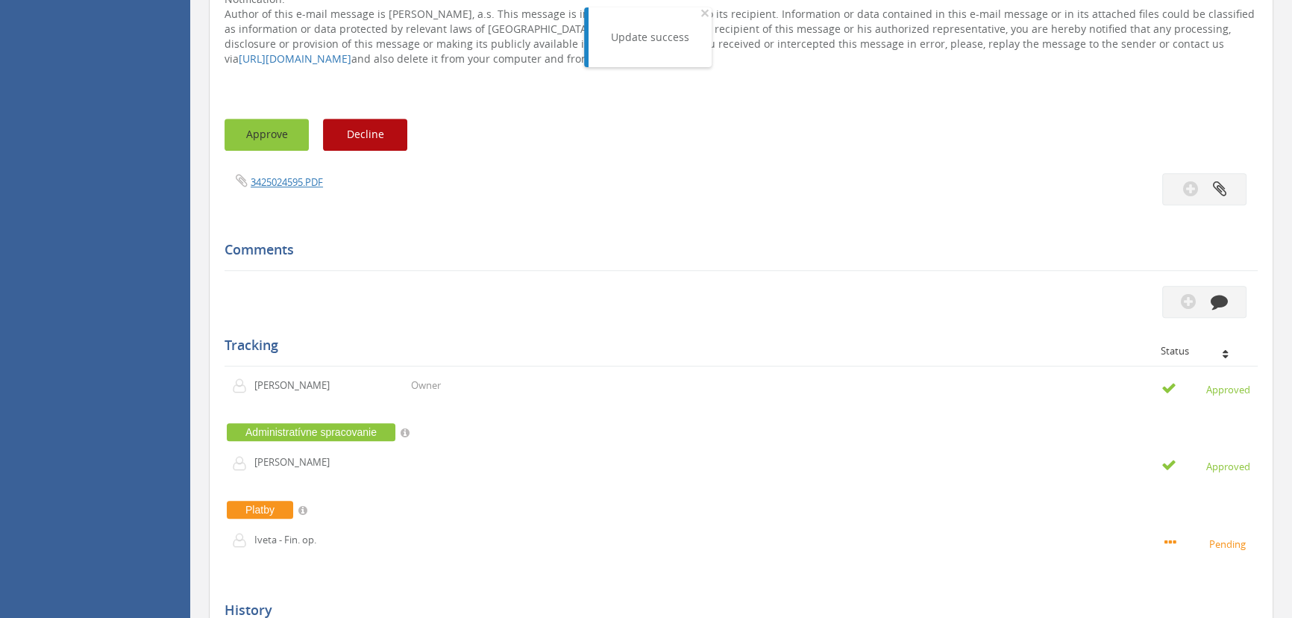
click at [266, 121] on button "Approve" at bounding box center [267, 135] width 84 height 32
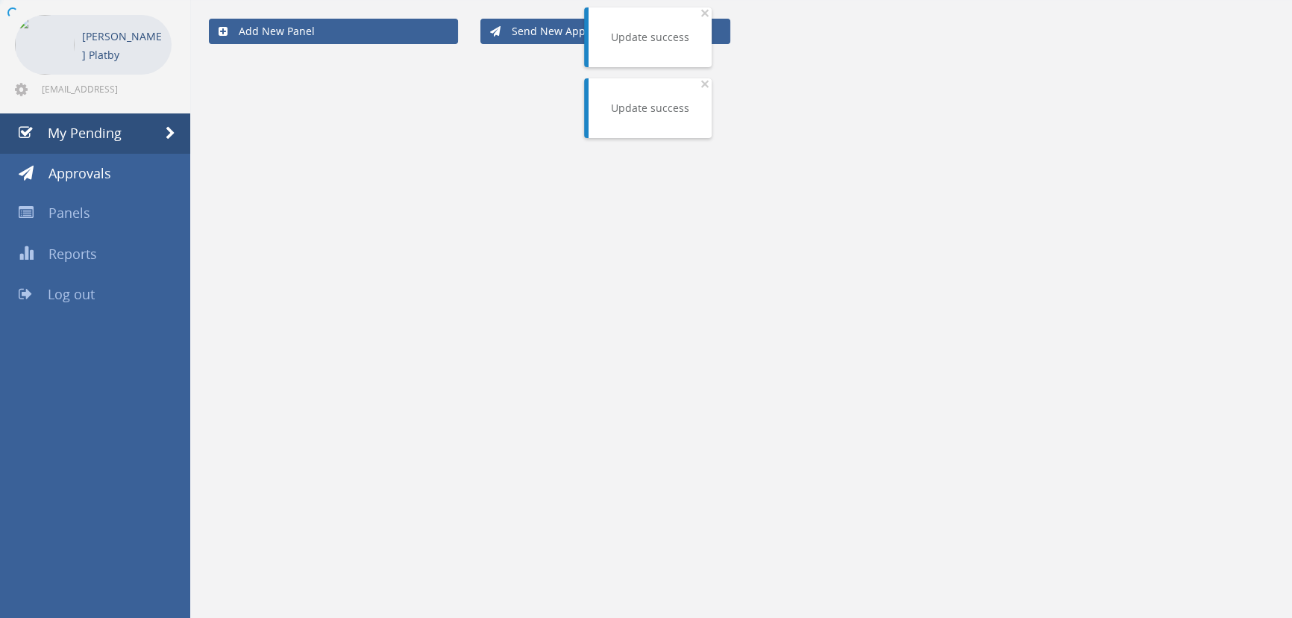
scroll to position [60, 0]
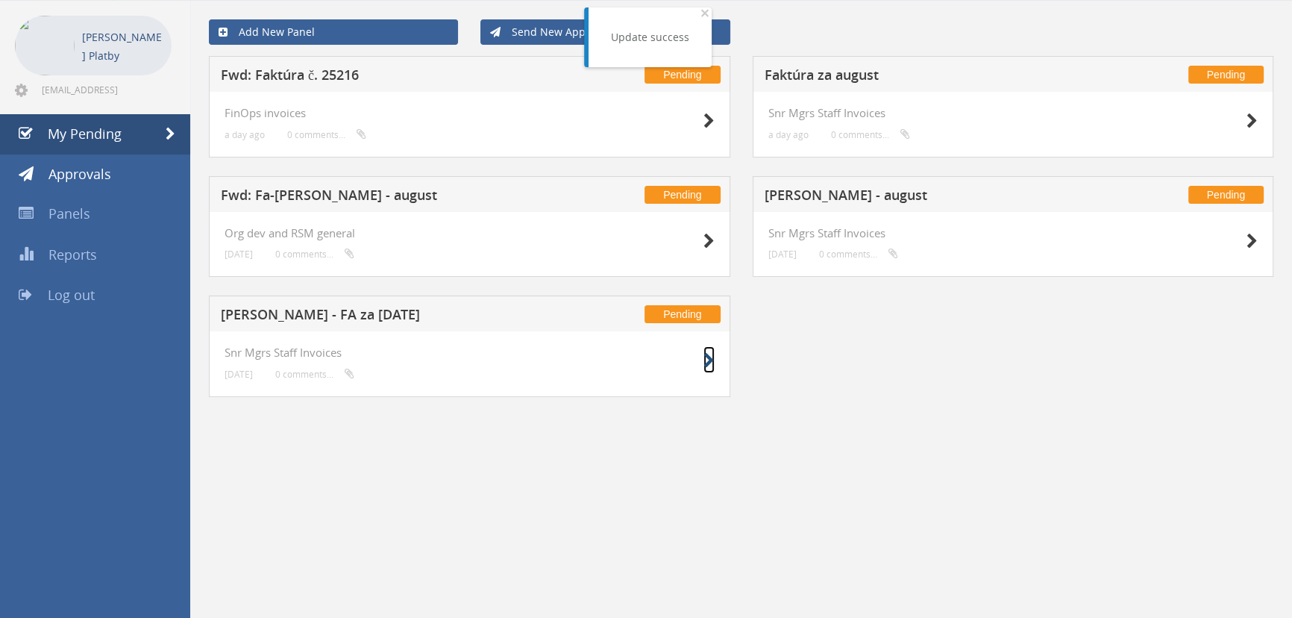
click at [705, 358] on icon at bounding box center [708, 361] width 11 height 16
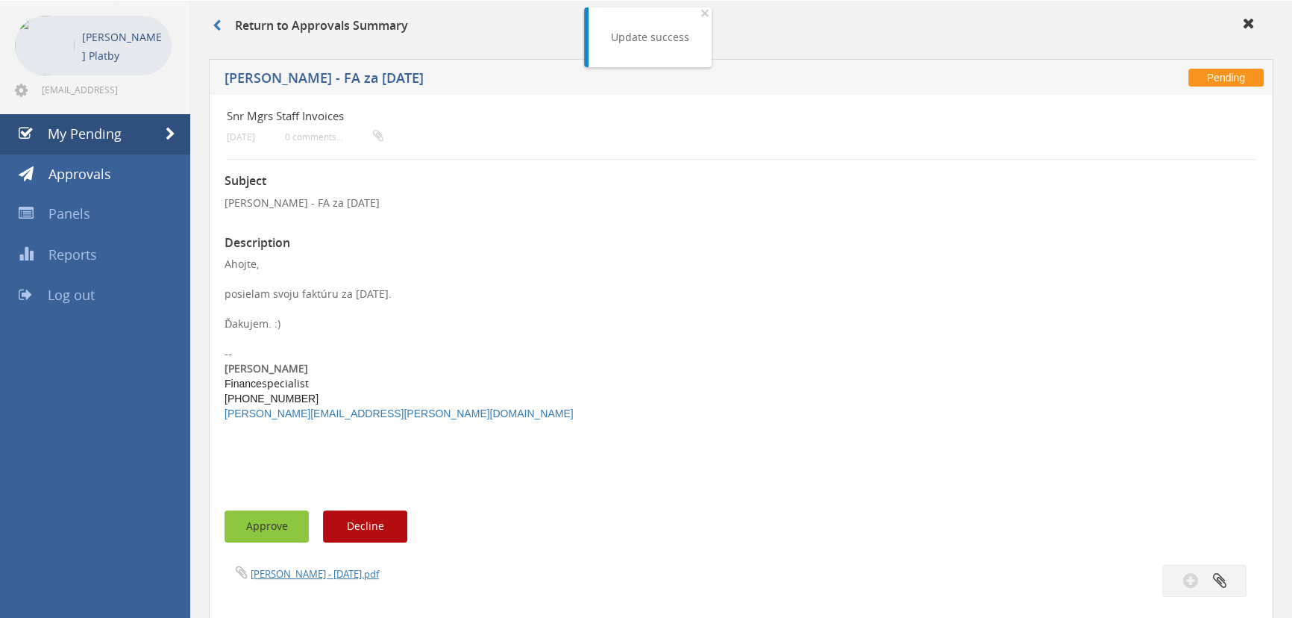
click at [274, 542] on button "Approve" at bounding box center [267, 526] width 84 height 32
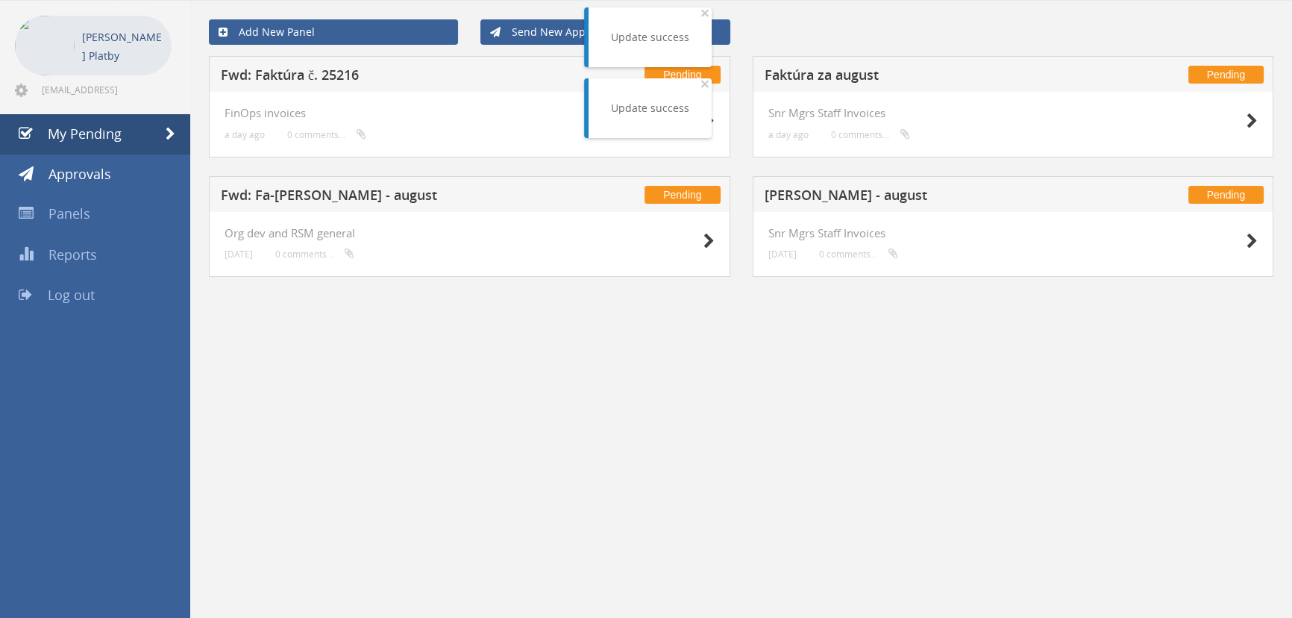
click at [1242, 235] on div at bounding box center [1220, 240] width 75 height 27
click at [1246, 236] on icon at bounding box center [1251, 241] width 11 height 16
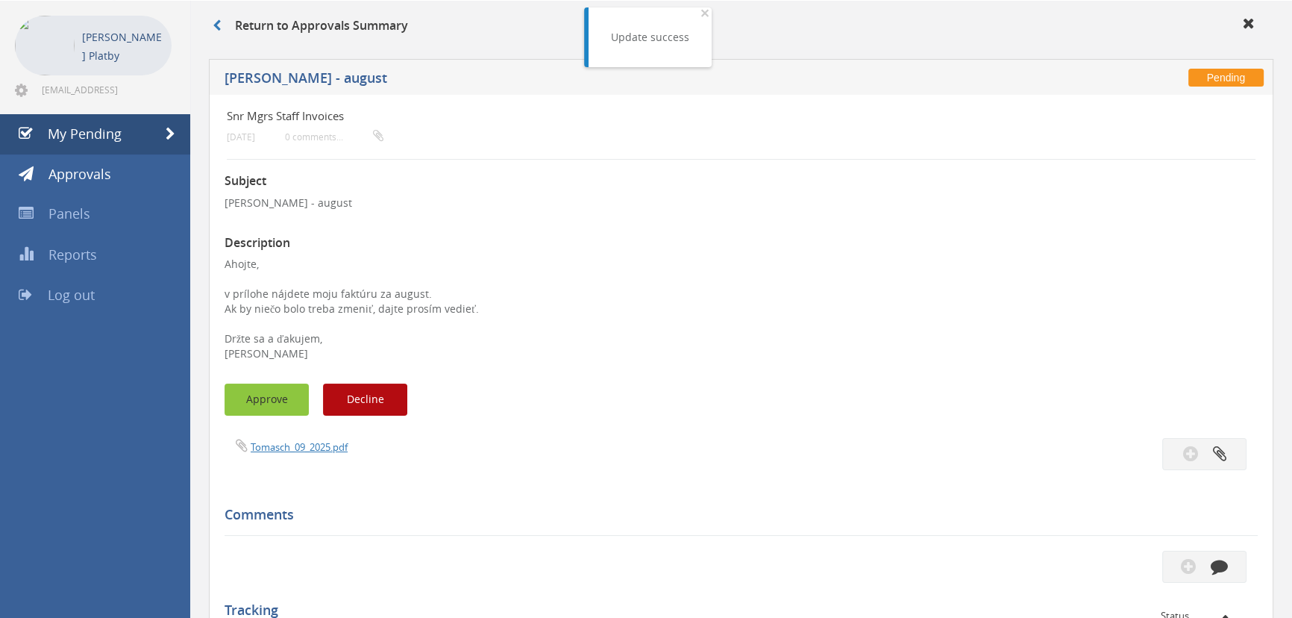
click at [261, 398] on button "Approve" at bounding box center [267, 399] width 84 height 32
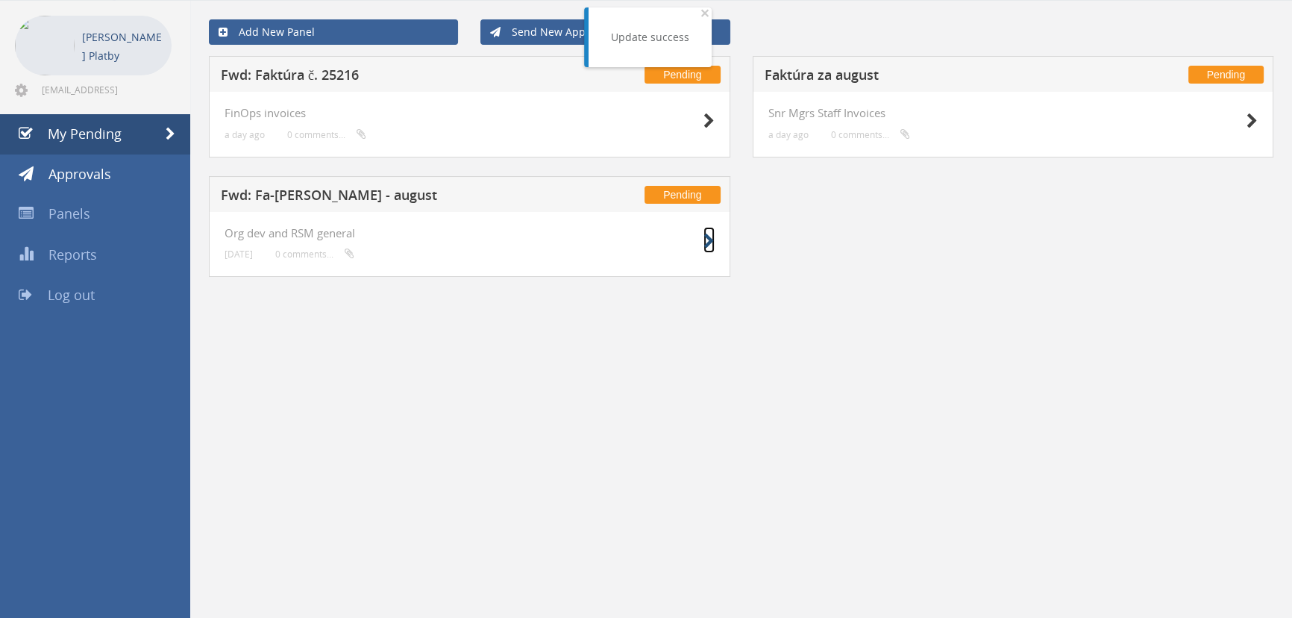
click at [709, 241] on icon at bounding box center [708, 241] width 11 height 16
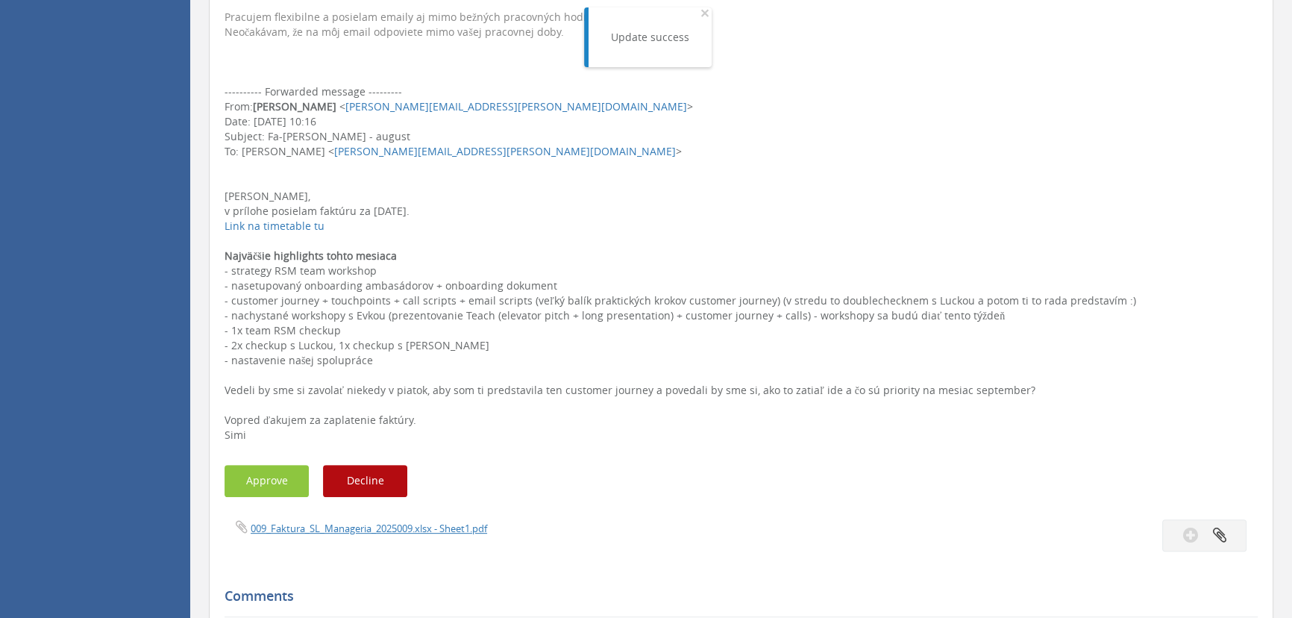
scroll to position [550, 0]
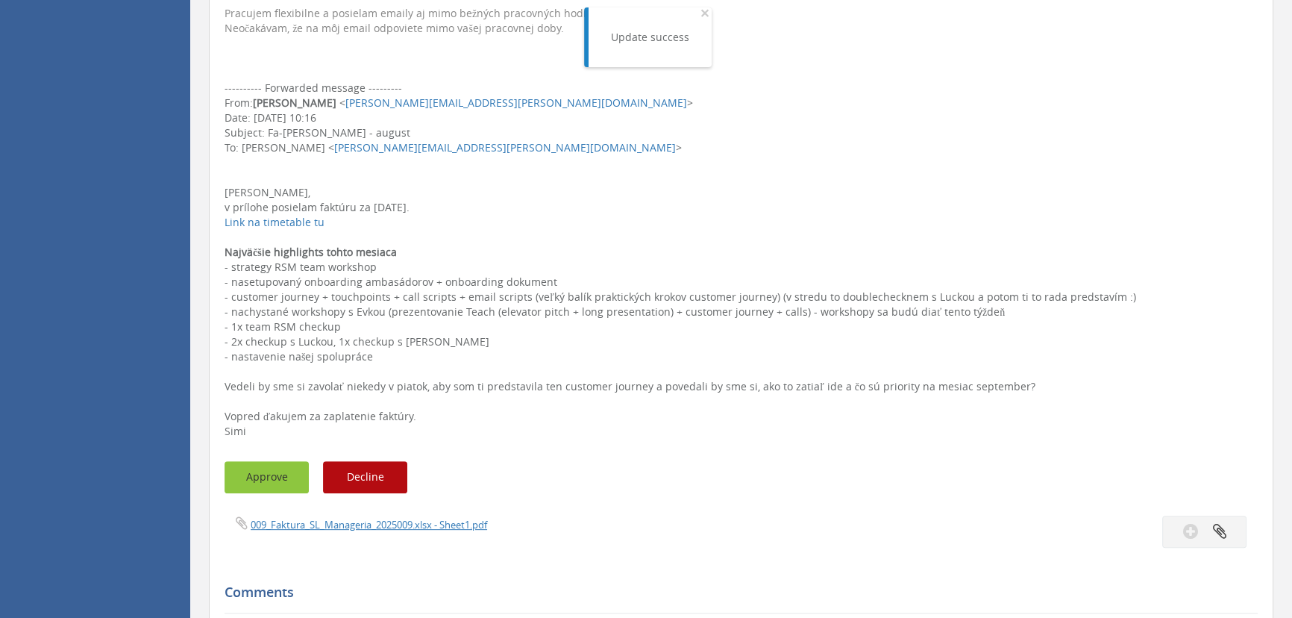
click at [269, 483] on button "Approve" at bounding box center [267, 477] width 84 height 32
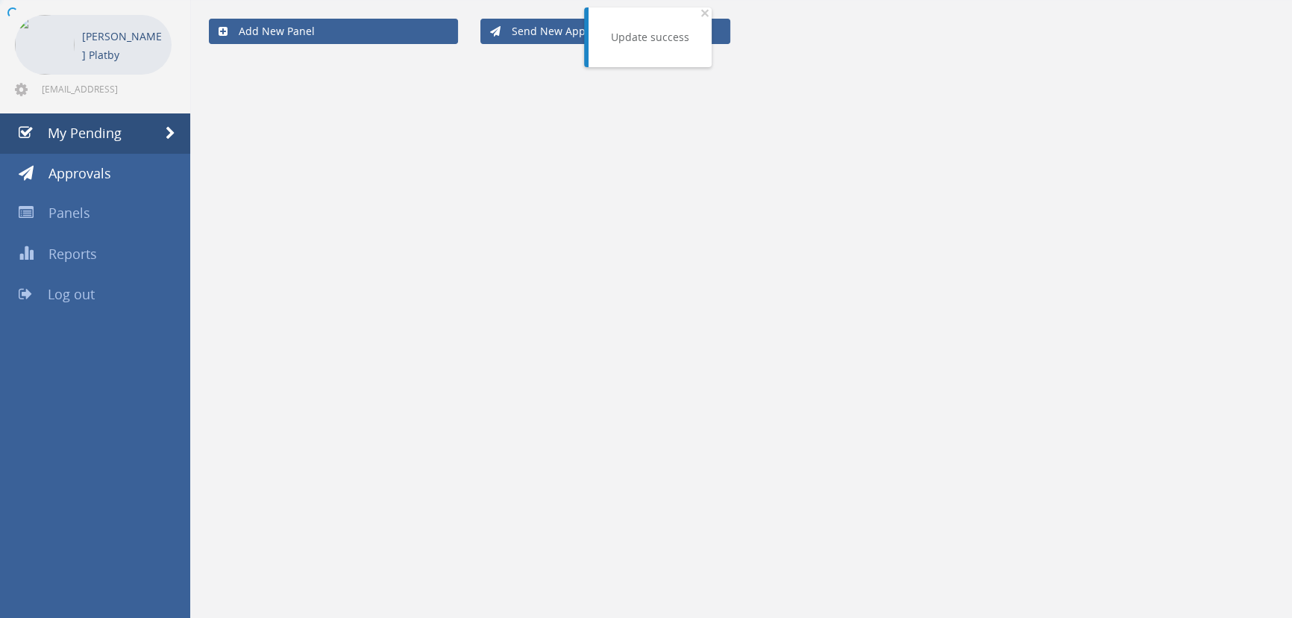
scroll to position [60, 0]
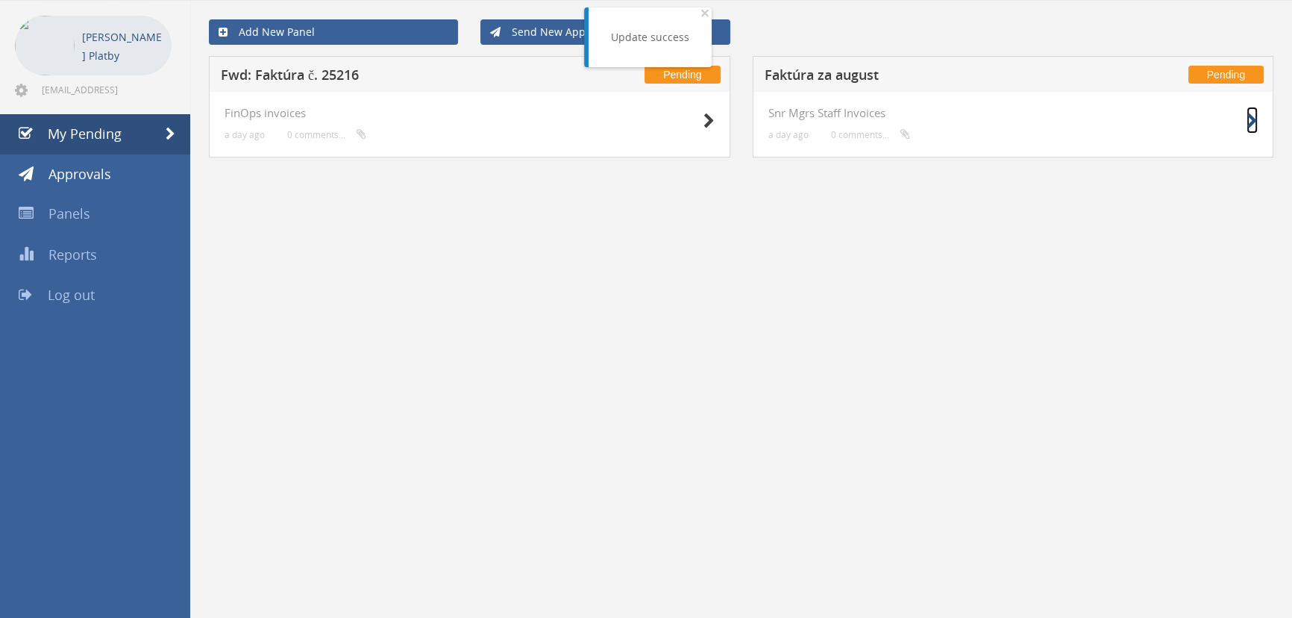
click at [1248, 110] on small at bounding box center [1251, 120] width 11 height 21
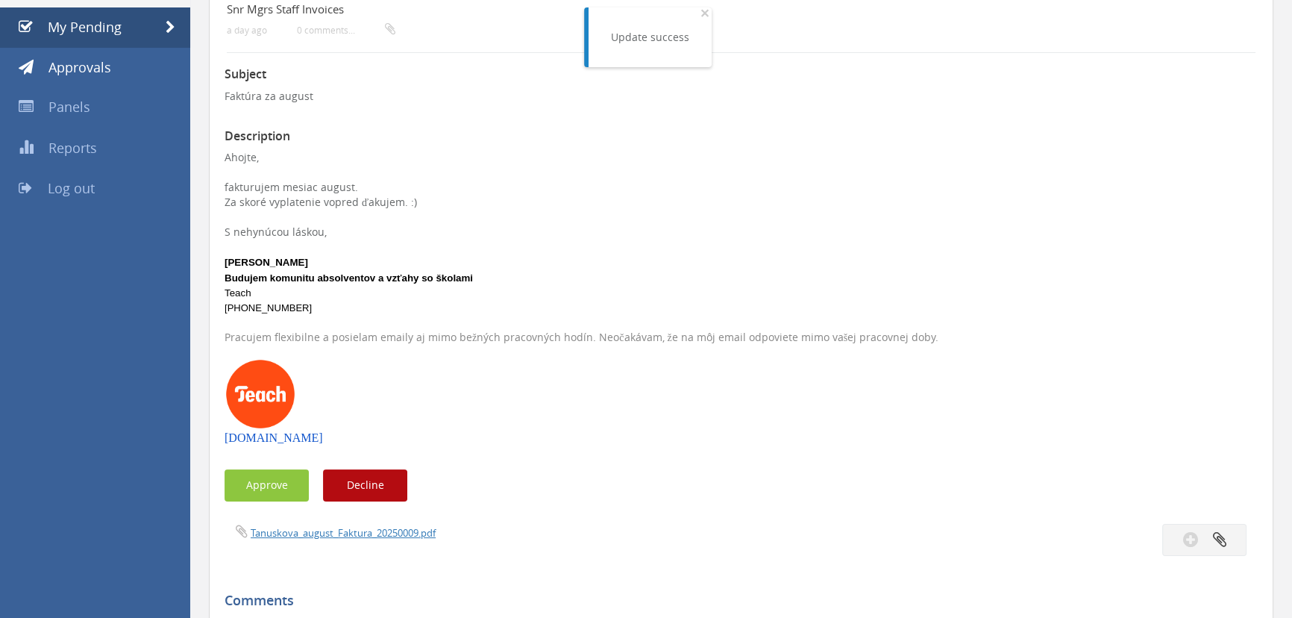
scroll to position [167, 0]
click at [278, 474] on button "Approve" at bounding box center [267, 484] width 84 height 32
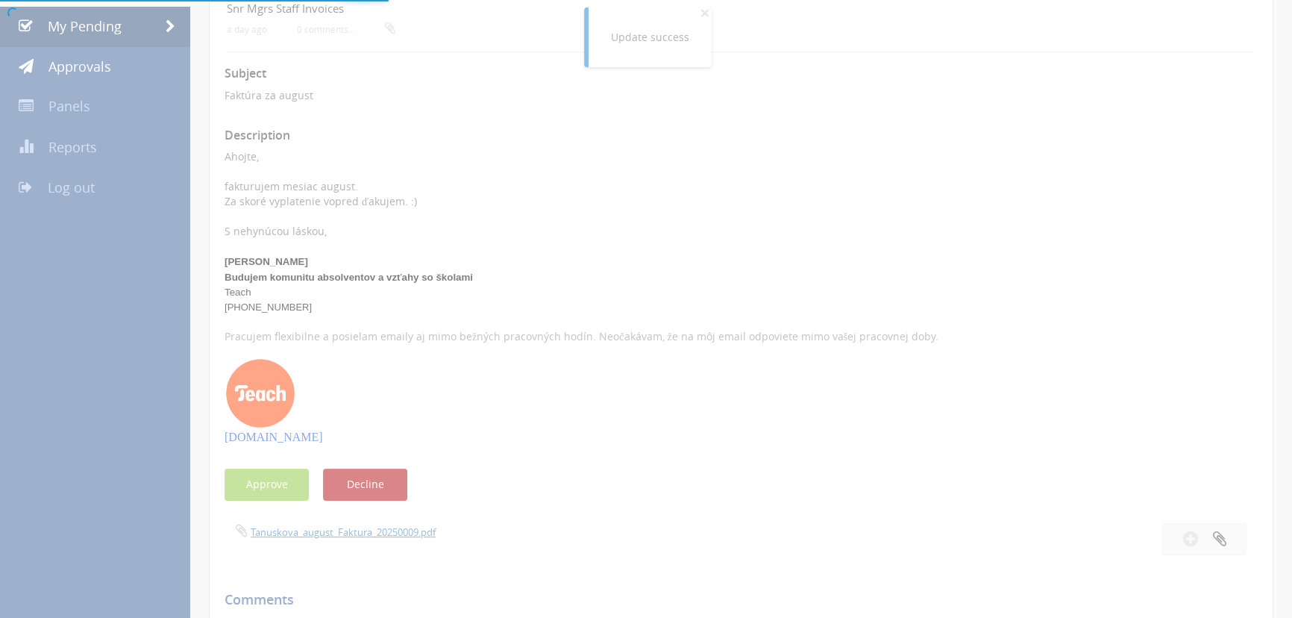
scroll to position [60, 0]
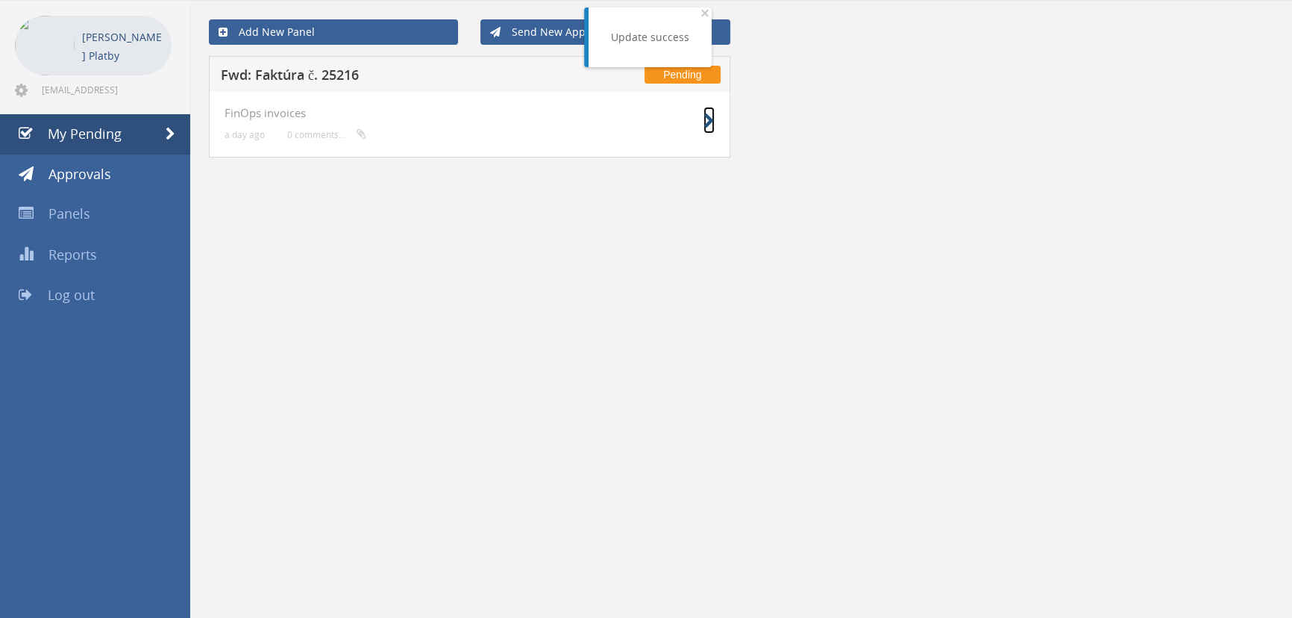
click at [706, 122] on icon at bounding box center [708, 121] width 11 height 16
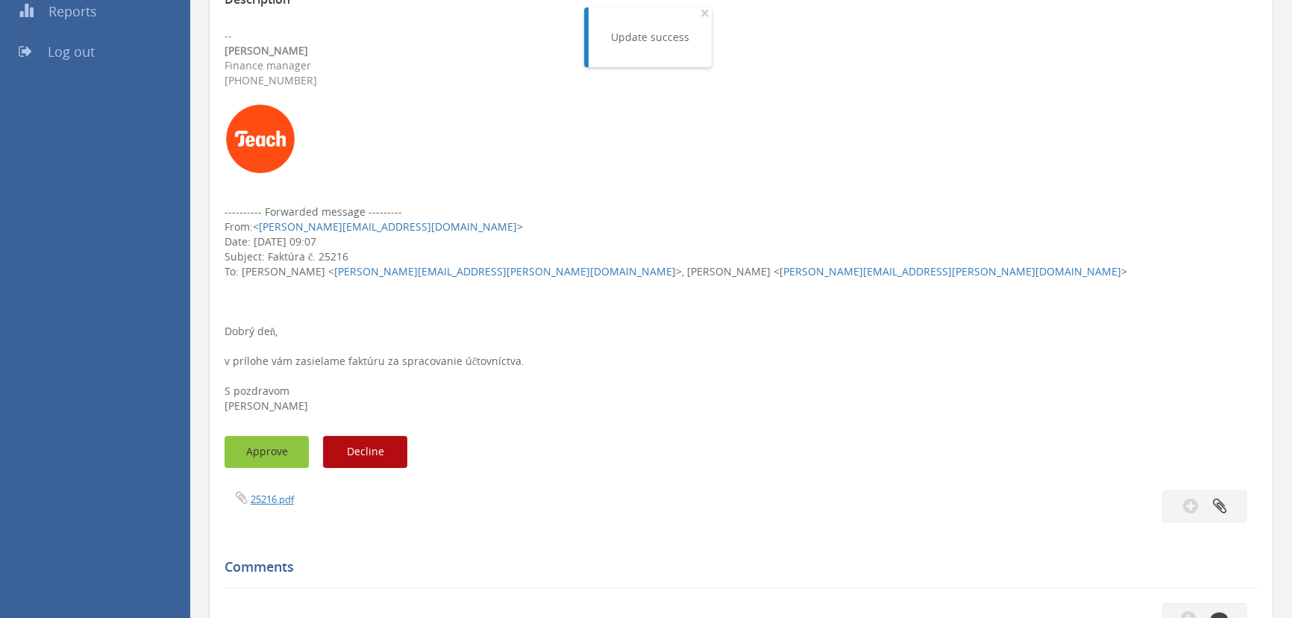
scroll to position [304, 0]
click at [263, 453] on button "Approve" at bounding box center [267, 451] width 84 height 32
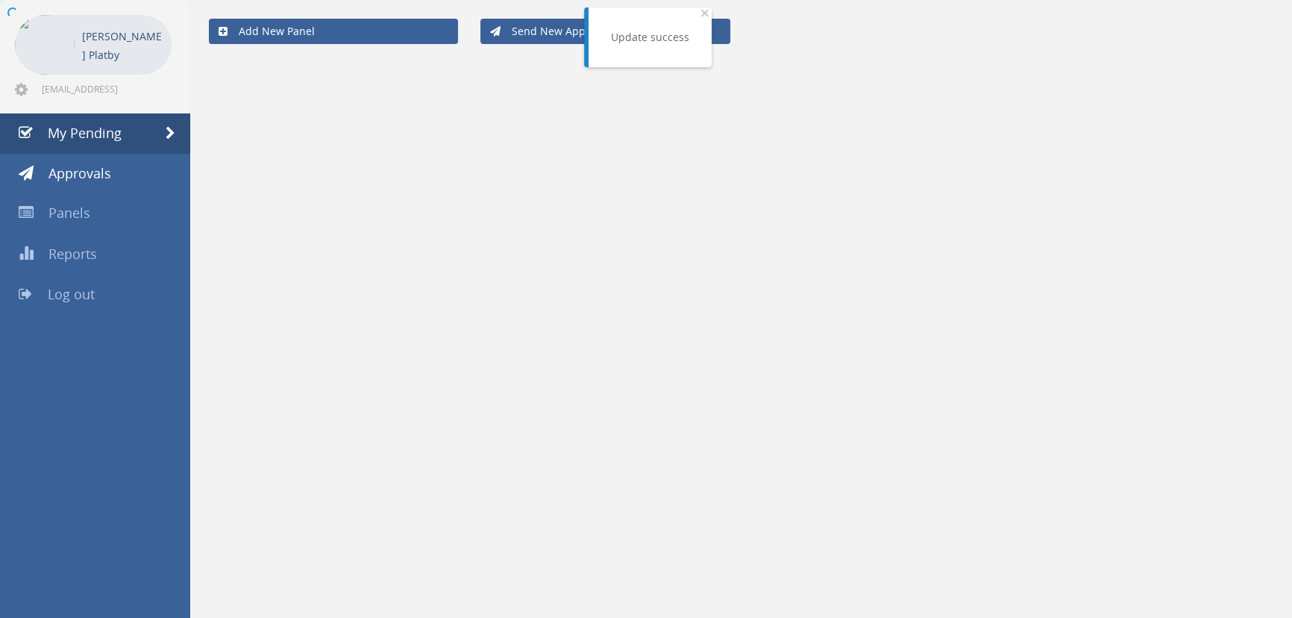
scroll to position [60, 0]
